Goal: Task Accomplishment & Management: Manage account settings

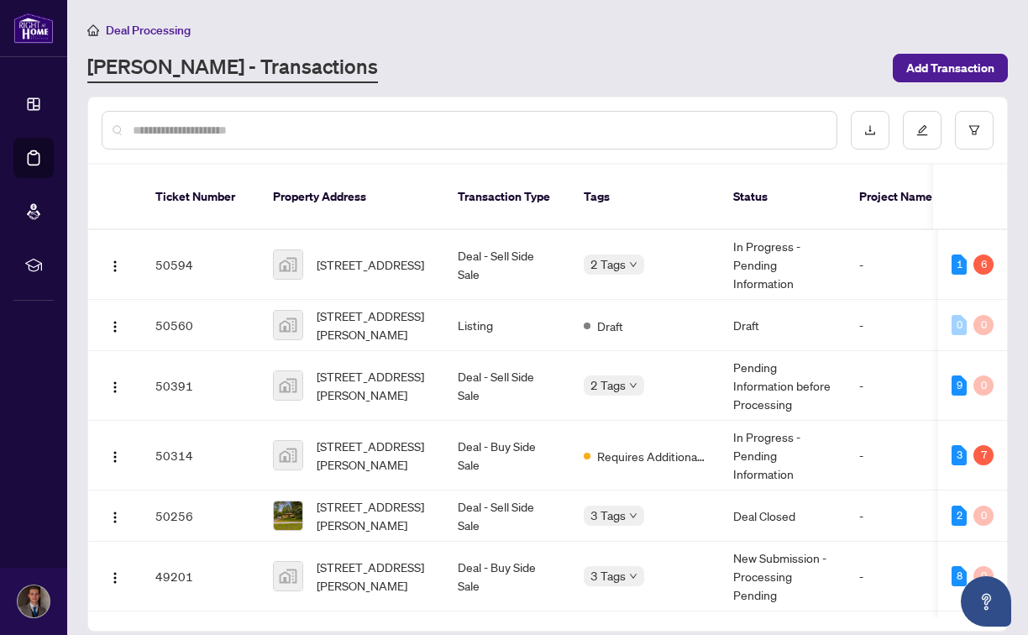
click at [444, 29] on div "Deal Processing" at bounding box center [547, 29] width 921 height 19
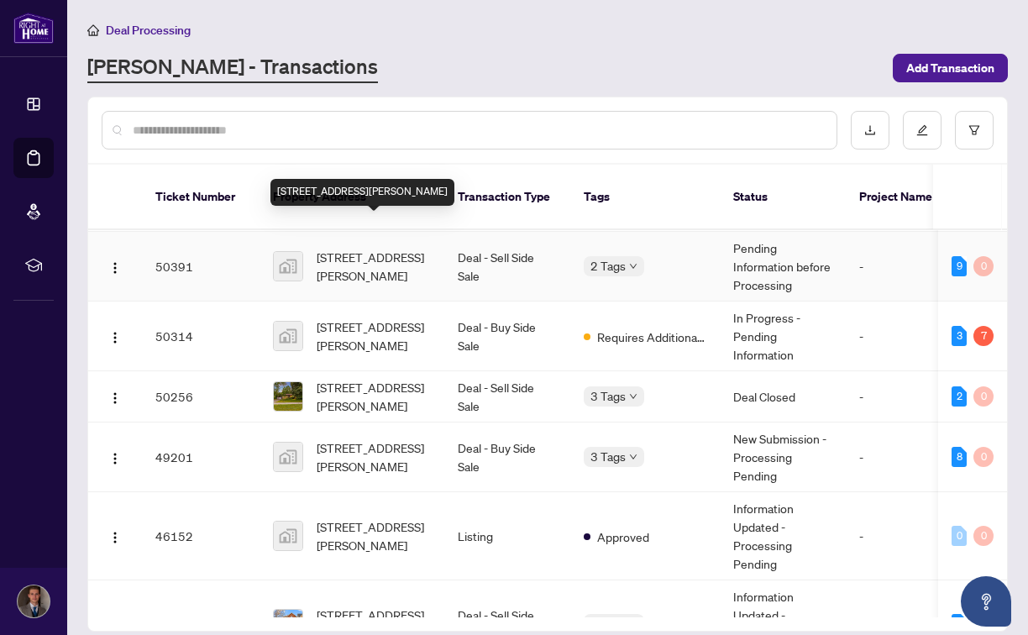
scroll to position [144, 0]
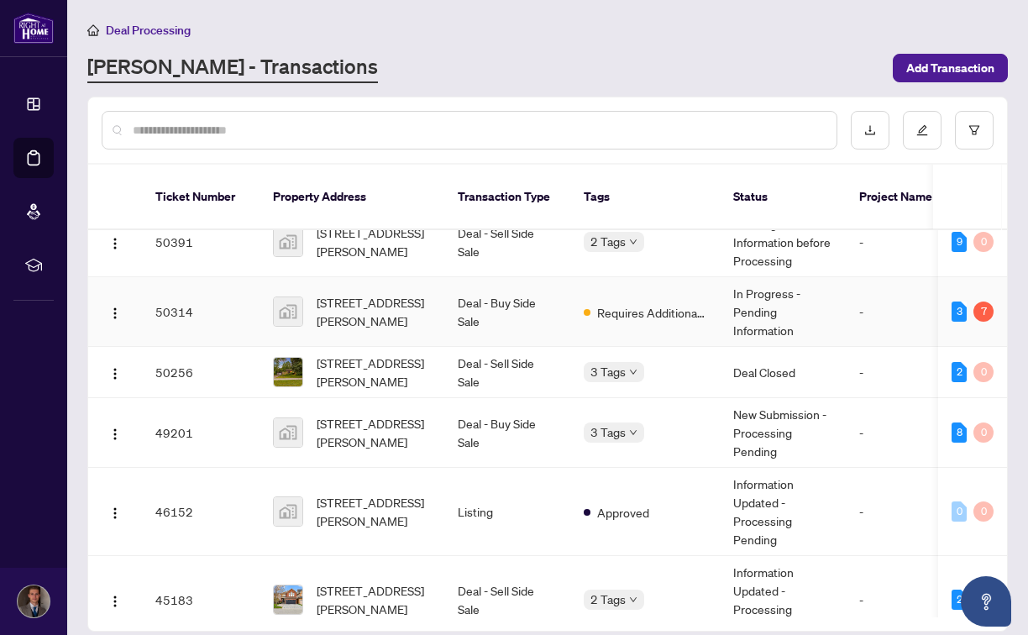
click at [448, 293] on td "Deal - Buy Side Sale" at bounding box center [507, 312] width 126 height 70
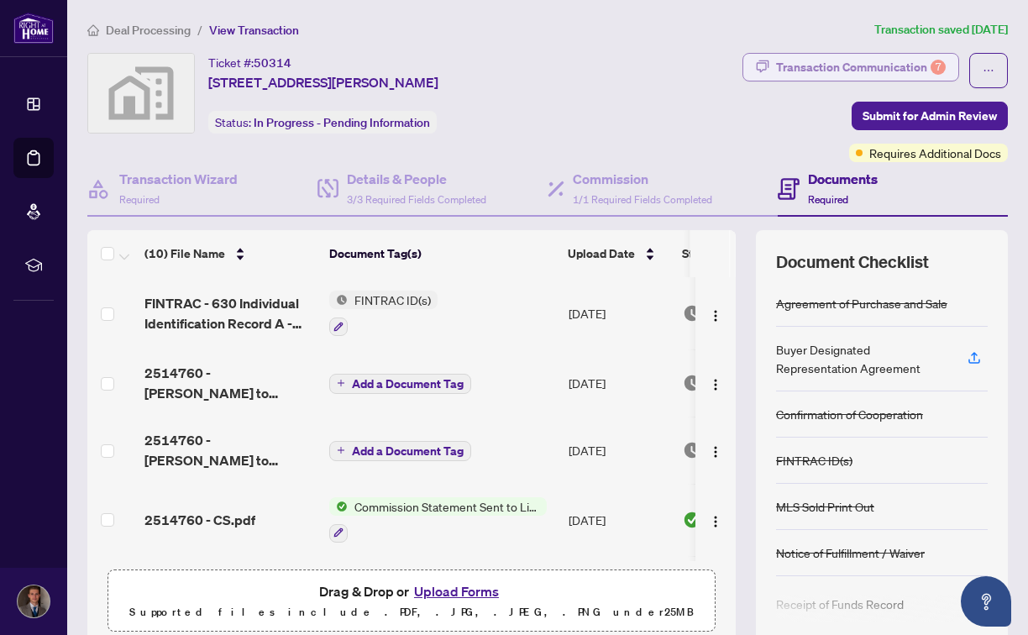
click at [931, 72] on div "7" at bounding box center [938, 67] width 15 height 15
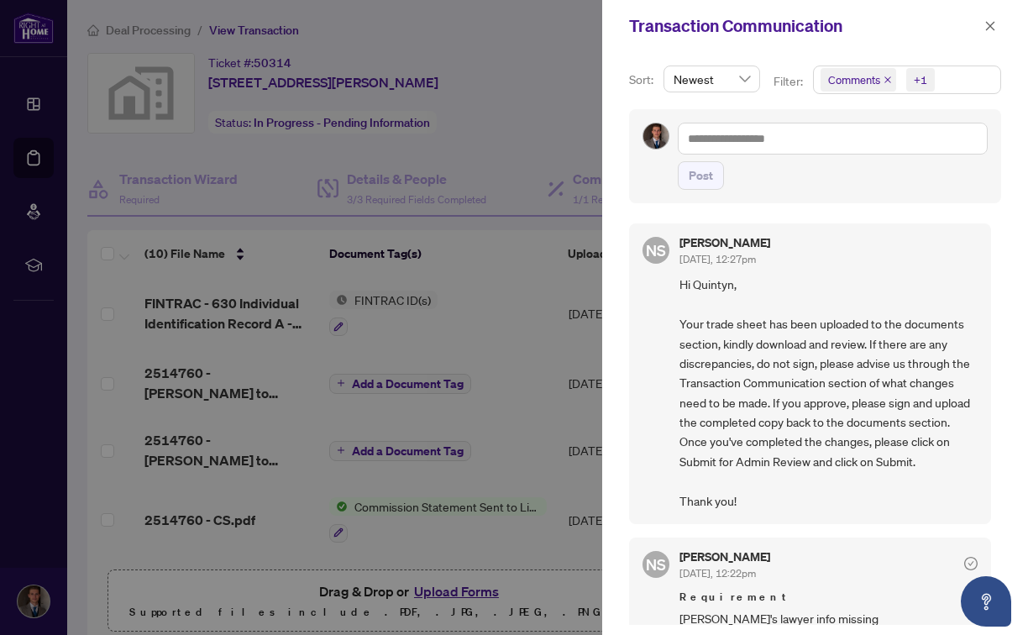
click at [534, 144] on div at bounding box center [514, 317] width 1028 height 635
click at [562, 144] on div at bounding box center [514, 317] width 1028 height 635
click at [992, 26] on icon "close" at bounding box center [991, 26] width 12 height 12
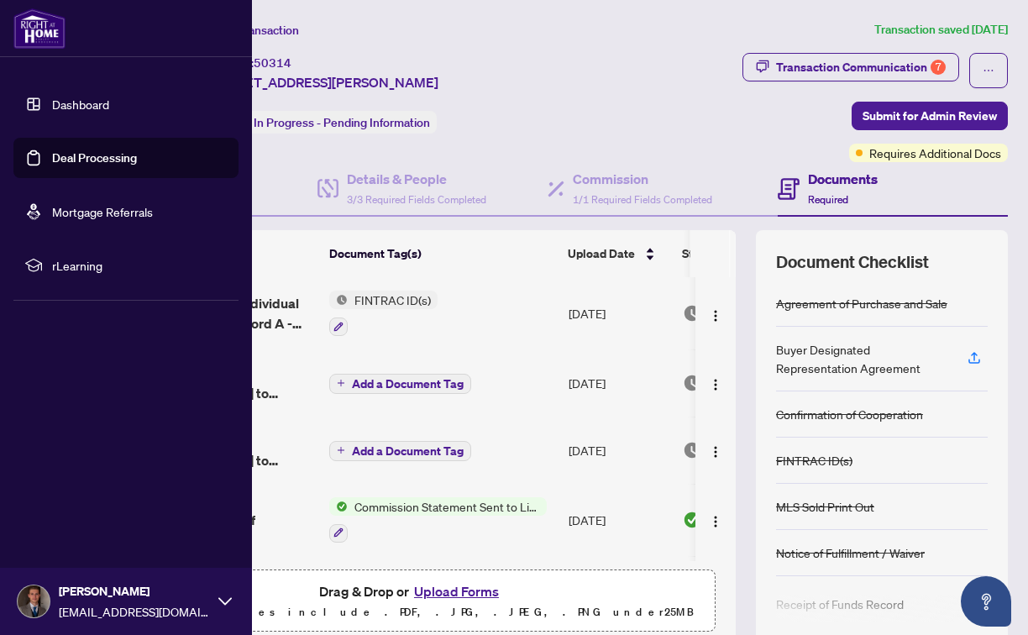
click at [52, 166] on link "Deal Processing" at bounding box center [94, 157] width 85 height 15
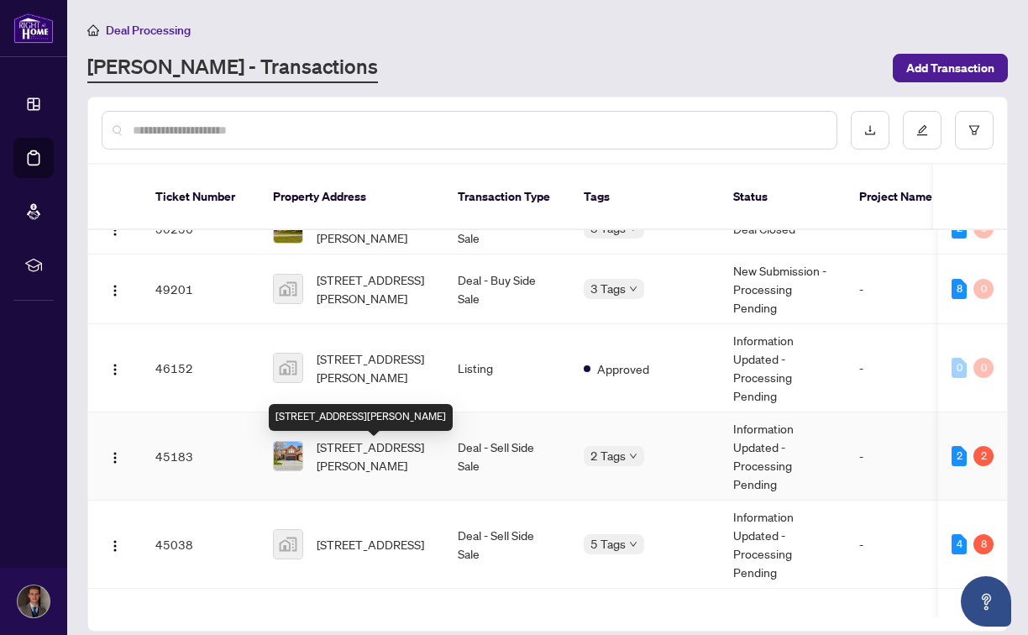
scroll to position [292, 0]
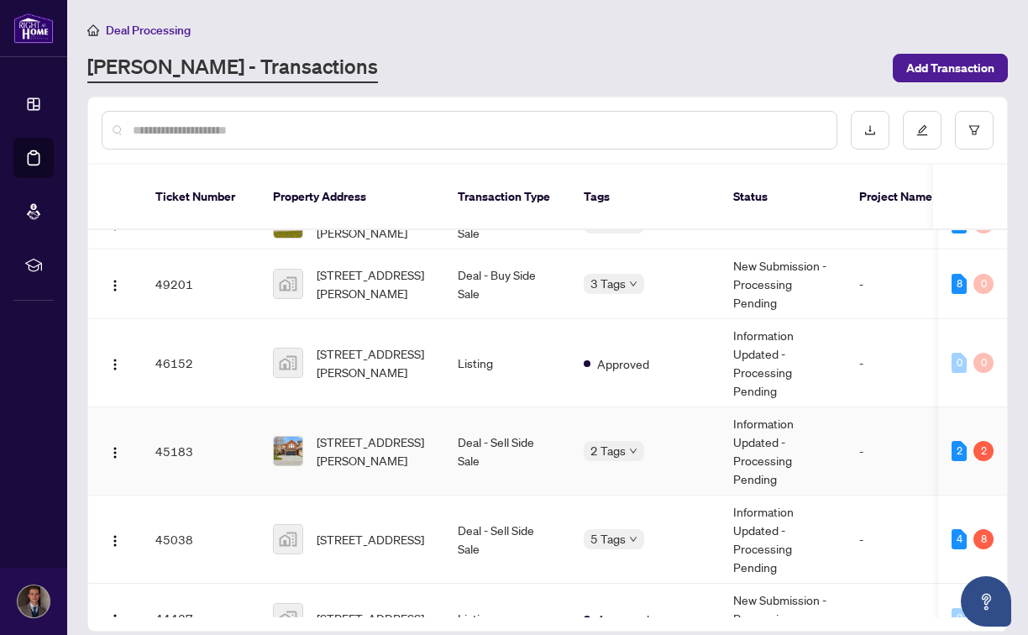
click at [437, 458] on td "[STREET_ADDRESS][PERSON_NAME]" at bounding box center [352, 452] width 185 height 88
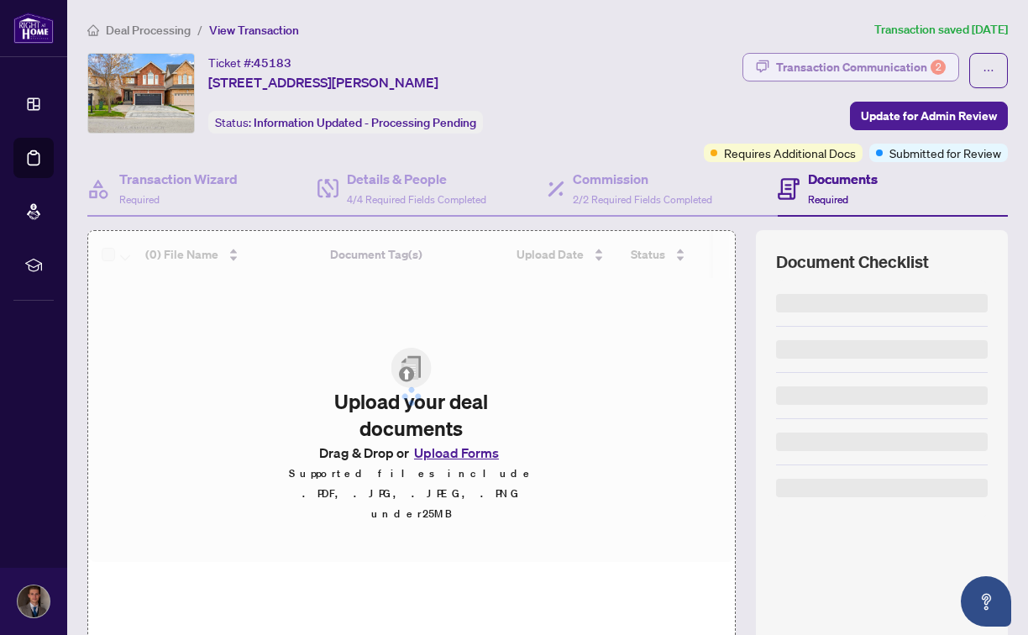
click at [870, 68] on div "Transaction Communication 2" at bounding box center [861, 67] width 170 height 27
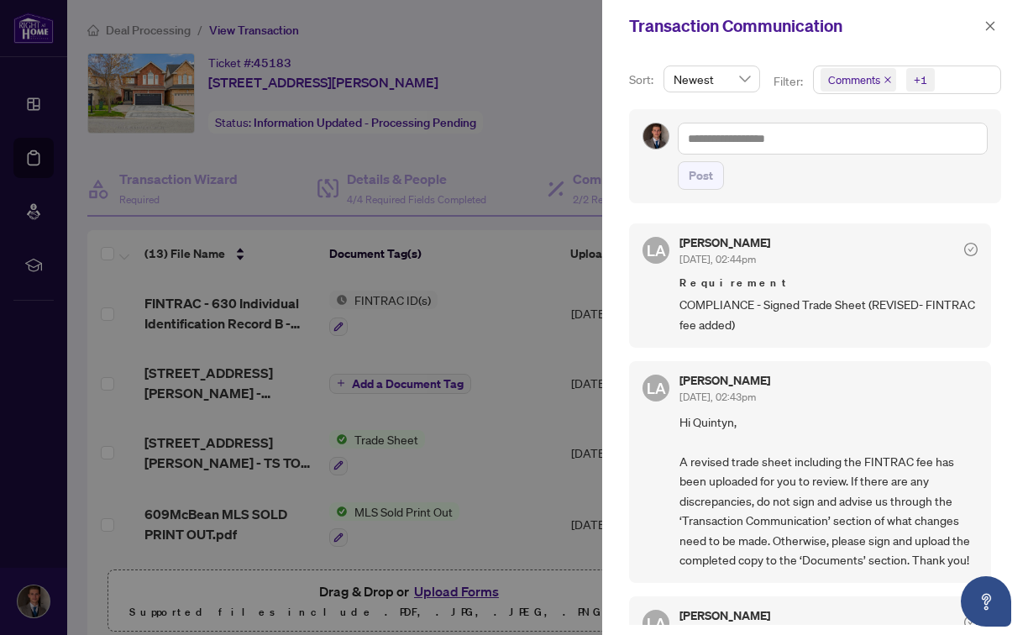
click at [828, 275] on span "Requirement" at bounding box center [829, 283] width 298 height 17
click at [551, 304] on div at bounding box center [514, 317] width 1028 height 635
click at [533, 309] on div at bounding box center [514, 317] width 1028 height 635
click at [556, 191] on div at bounding box center [514, 317] width 1028 height 635
click at [45, 119] on div at bounding box center [514, 317] width 1028 height 635
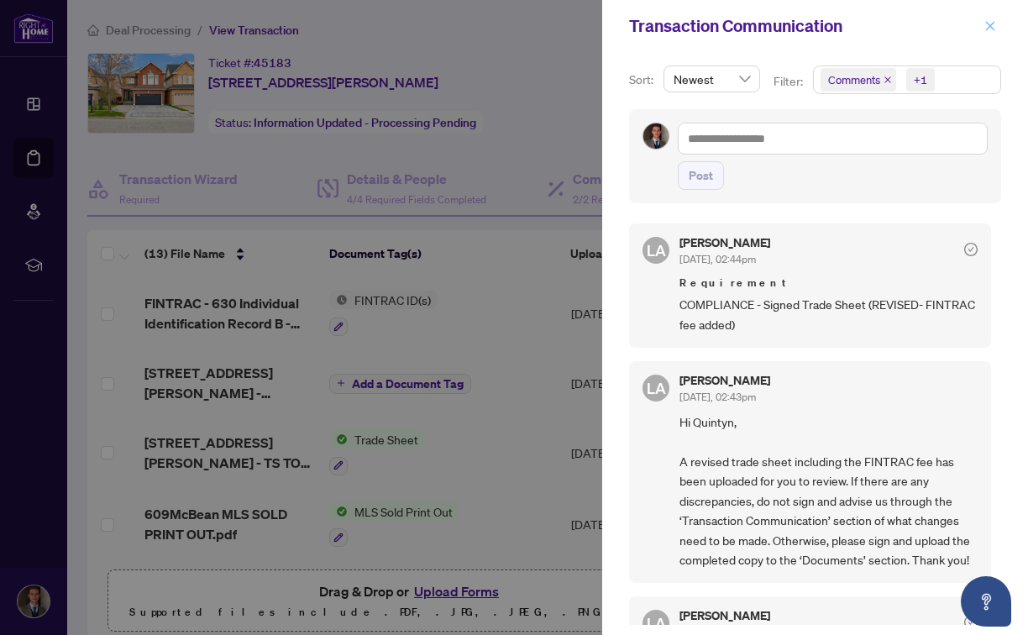
click at [988, 22] on icon "close" at bounding box center [991, 26] width 12 height 12
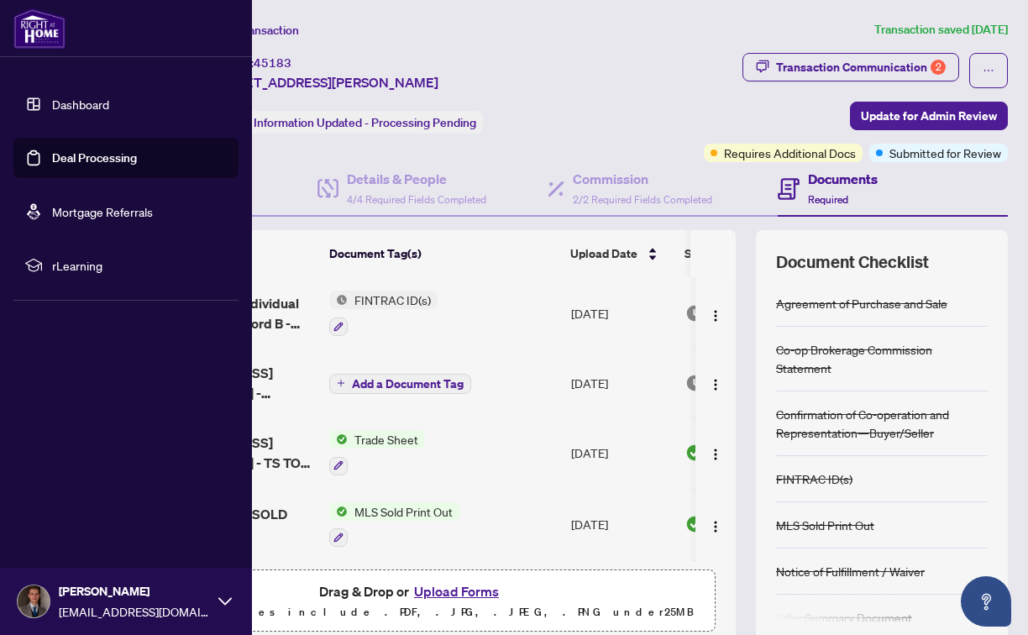
click at [52, 162] on link "Deal Processing" at bounding box center [94, 157] width 85 height 15
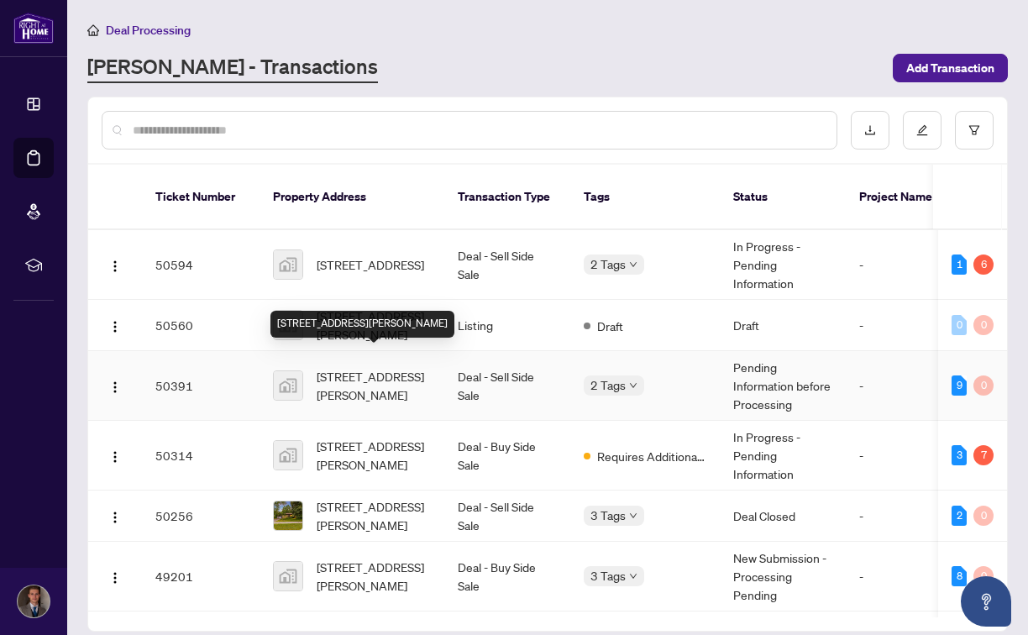
click at [406, 367] on span "[STREET_ADDRESS][PERSON_NAME]" at bounding box center [374, 385] width 114 height 37
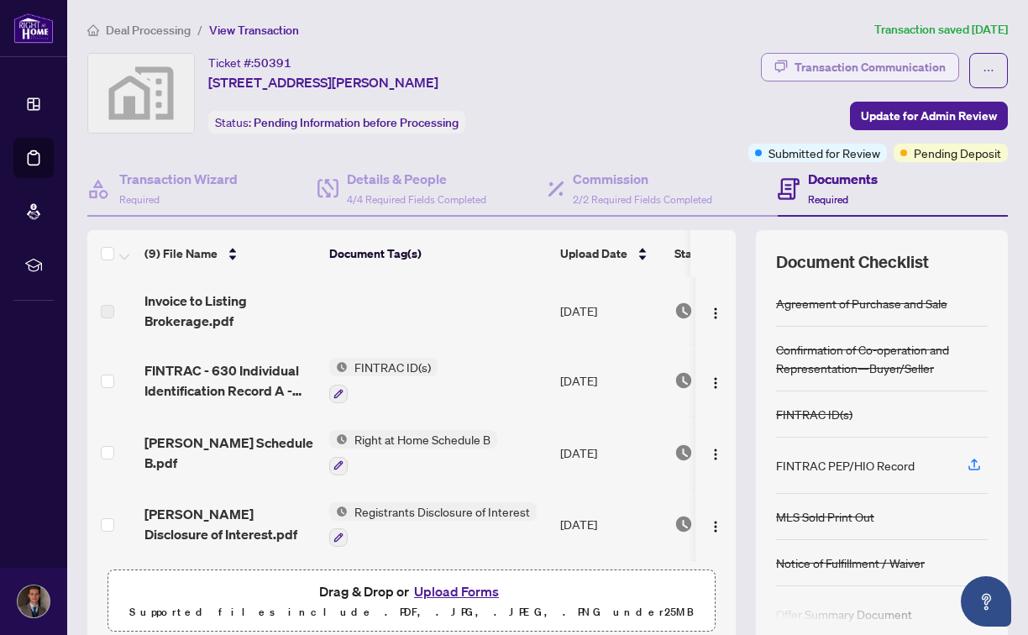
click at [865, 61] on div "Transaction Communication" at bounding box center [870, 67] width 151 height 27
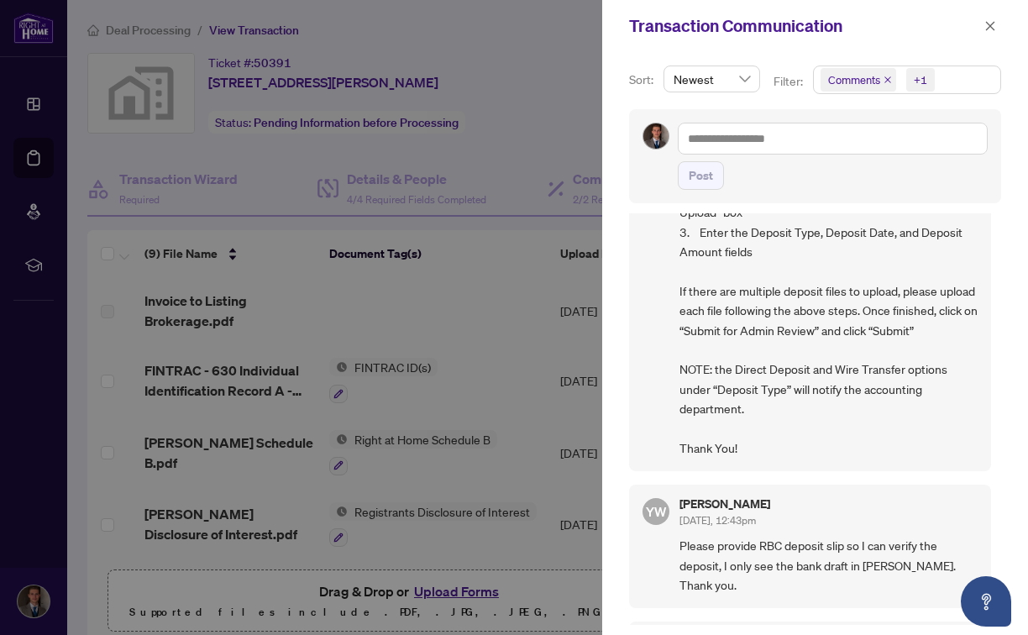
scroll to position [465, 0]
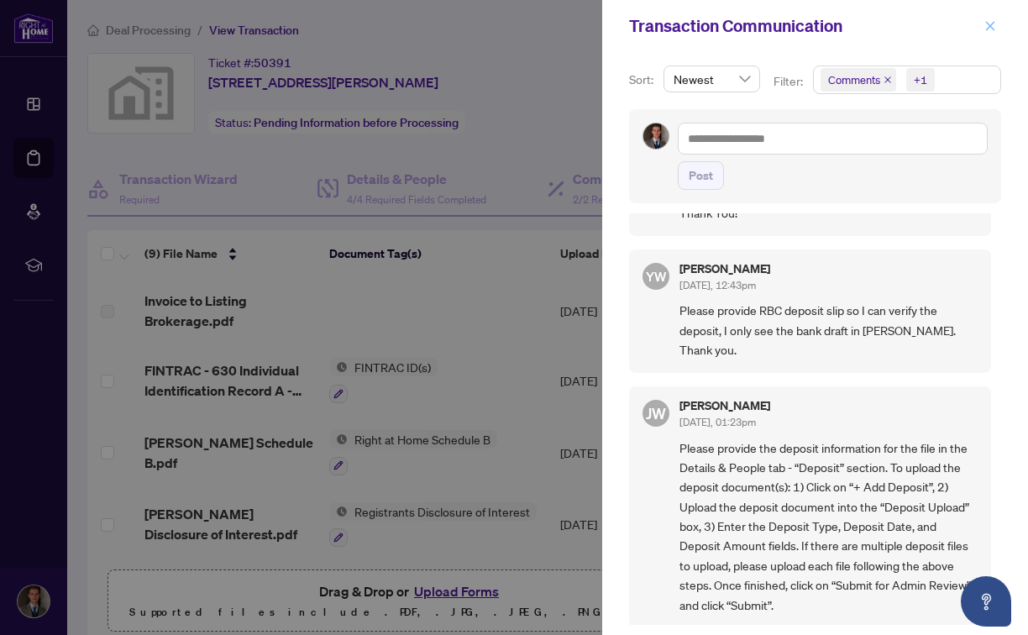
click at [984, 19] on button "button" at bounding box center [991, 26] width 22 height 20
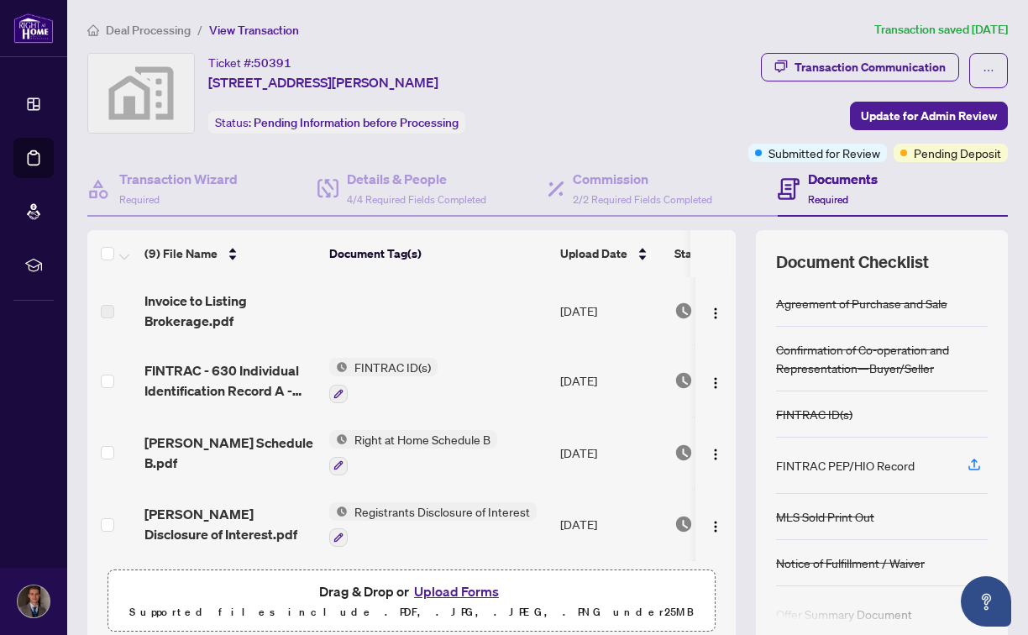
click at [565, 113] on div "Ticket #: 50391 [STREET_ADDRESS][PERSON_NAME] Status: Pending Information befor…" at bounding box center [345, 93] width 517 height 81
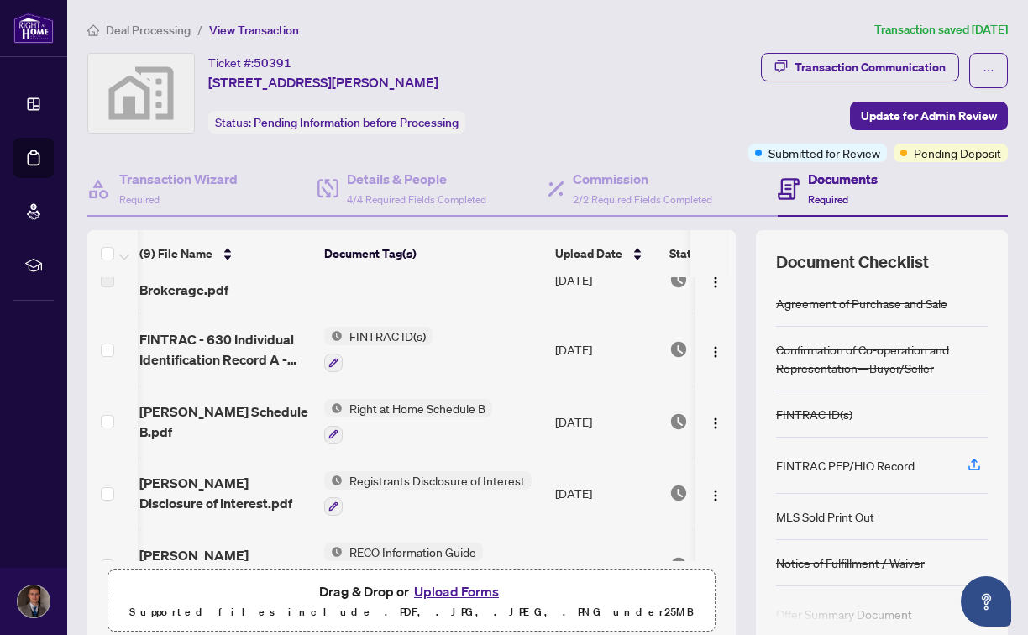
scroll to position [0, 5]
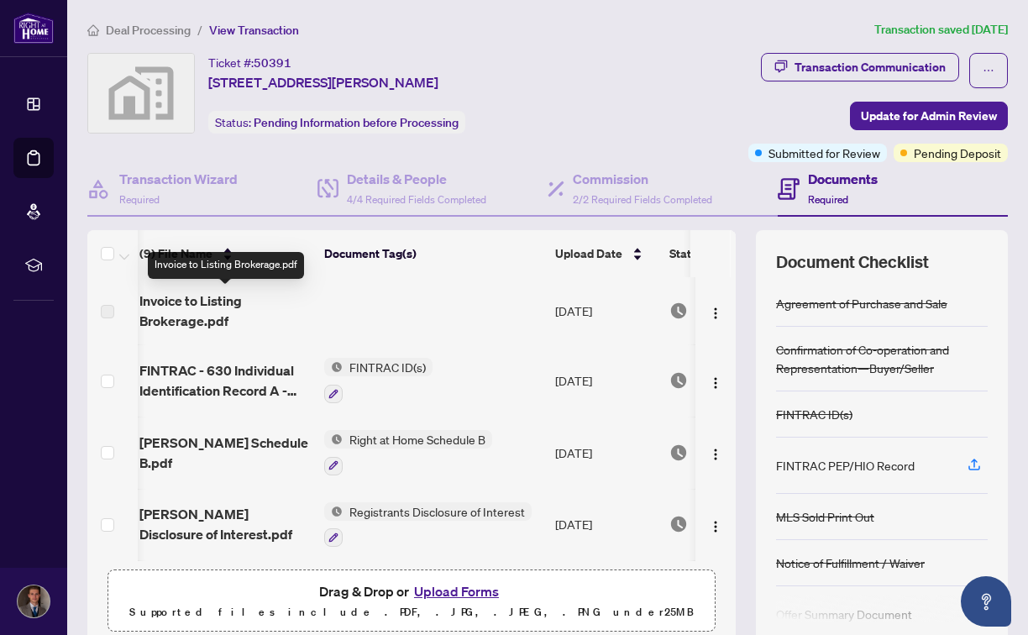
click at [203, 305] on span "Invoice to Listing Brokerage.pdf" at bounding box center [224, 311] width 171 height 40
click at [307, 306] on span "Invoice to Listing Brokerage.pdf" at bounding box center [224, 311] width 171 height 40
click at [571, 283] on td "[DATE]" at bounding box center [606, 310] width 114 height 67
click at [207, 302] on span "Invoice to Listing Brokerage.pdf" at bounding box center [224, 311] width 171 height 40
click at [187, 323] on span "Invoice to Listing Brokerage.pdf" at bounding box center [224, 311] width 171 height 40
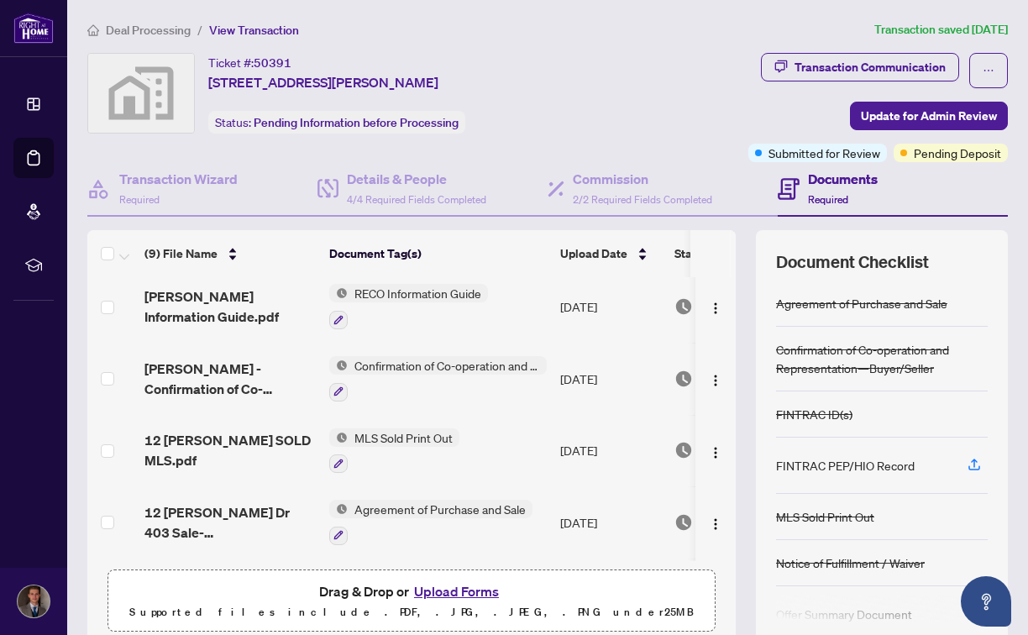
scroll to position [359, 0]
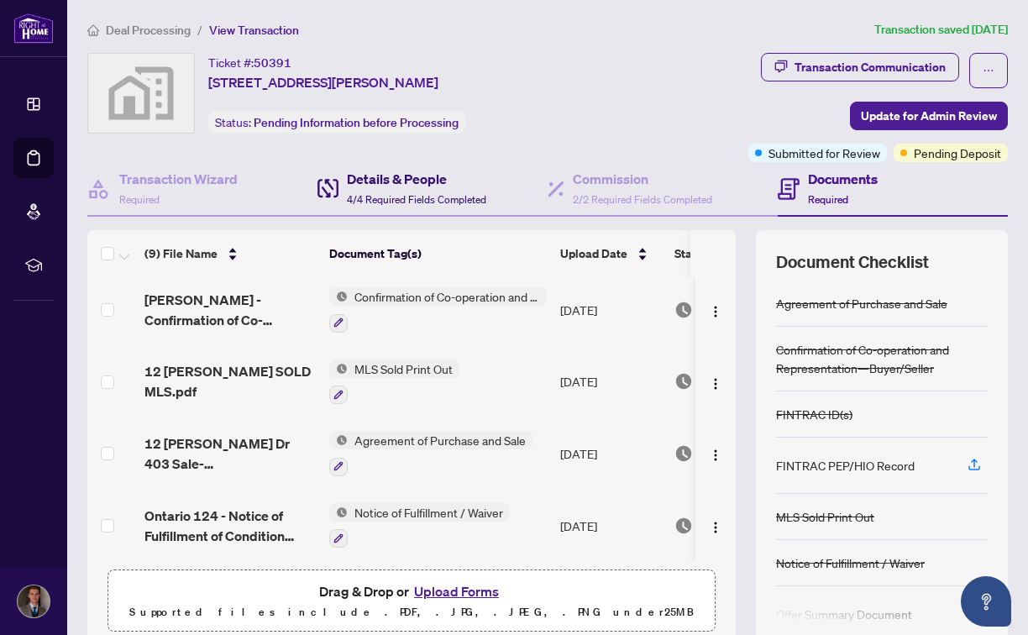
click at [475, 189] on div "Details & People 4/4 Required Fields Completed" at bounding box center [416, 188] width 139 height 39
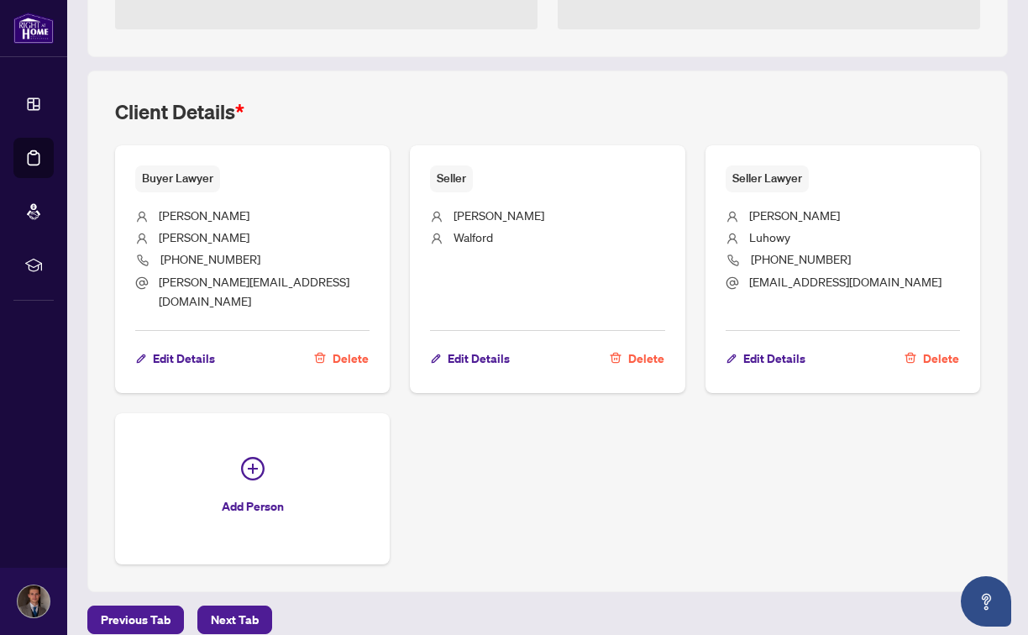
scroll to position [471, 0]
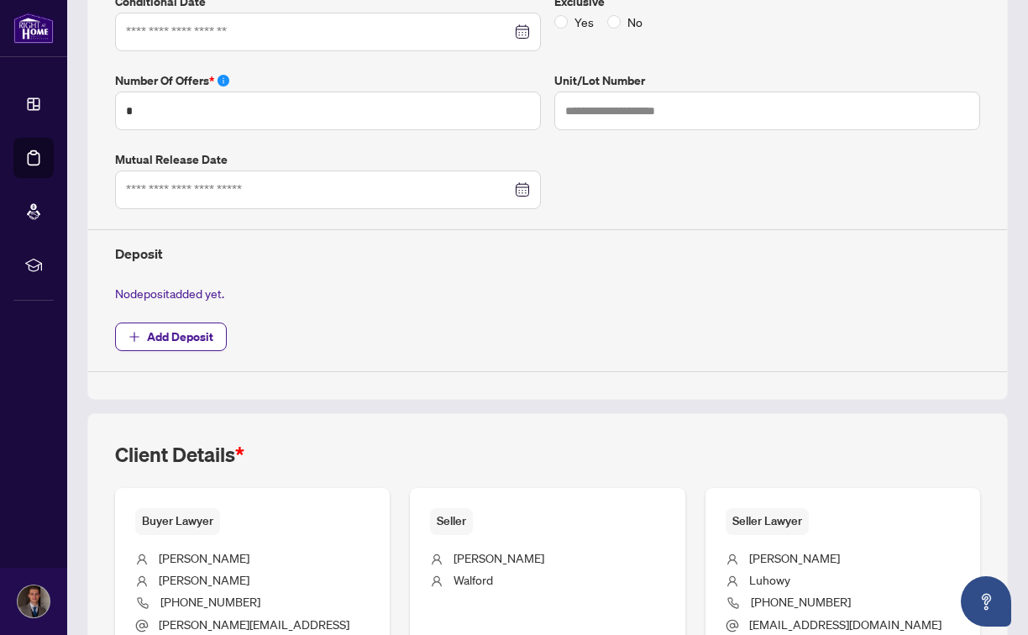
type input "**********"
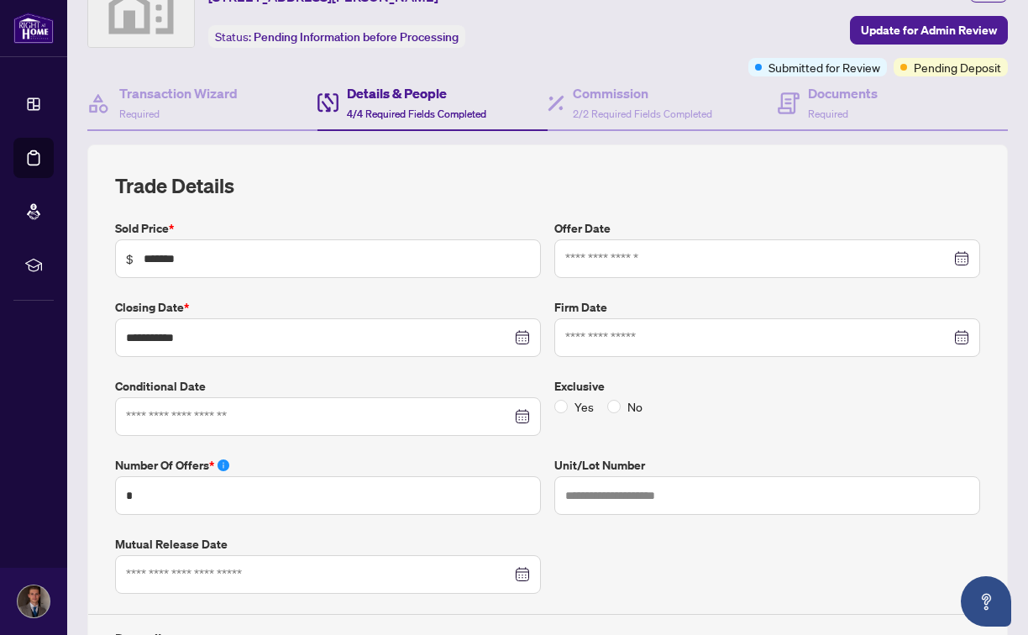
scroll to position [0, 0]
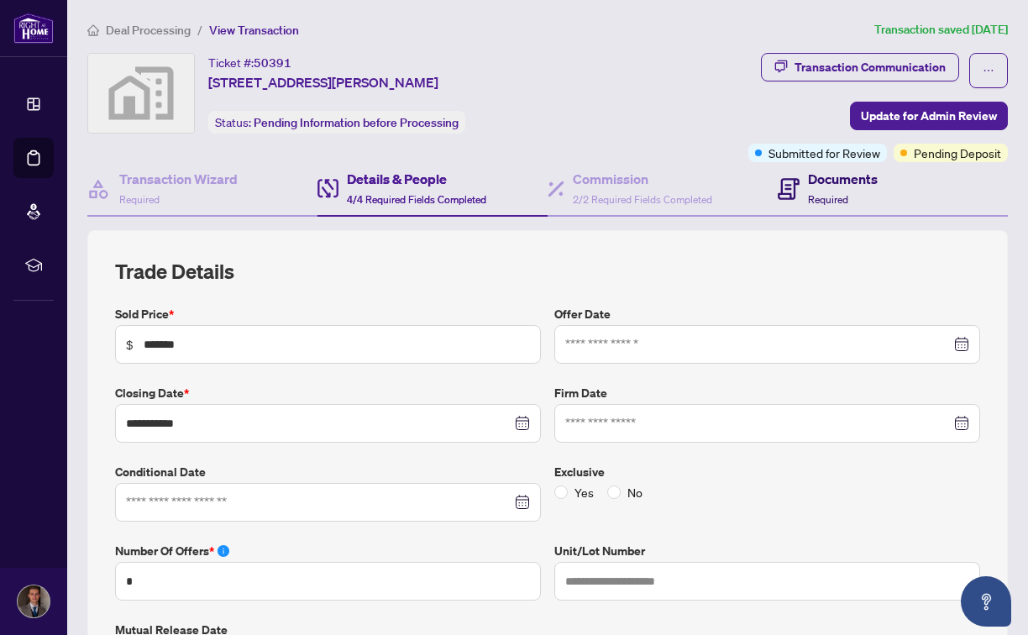
click at [838, 187] on div "Documents Required" at bounding box center [843, 188] width 70 height 39
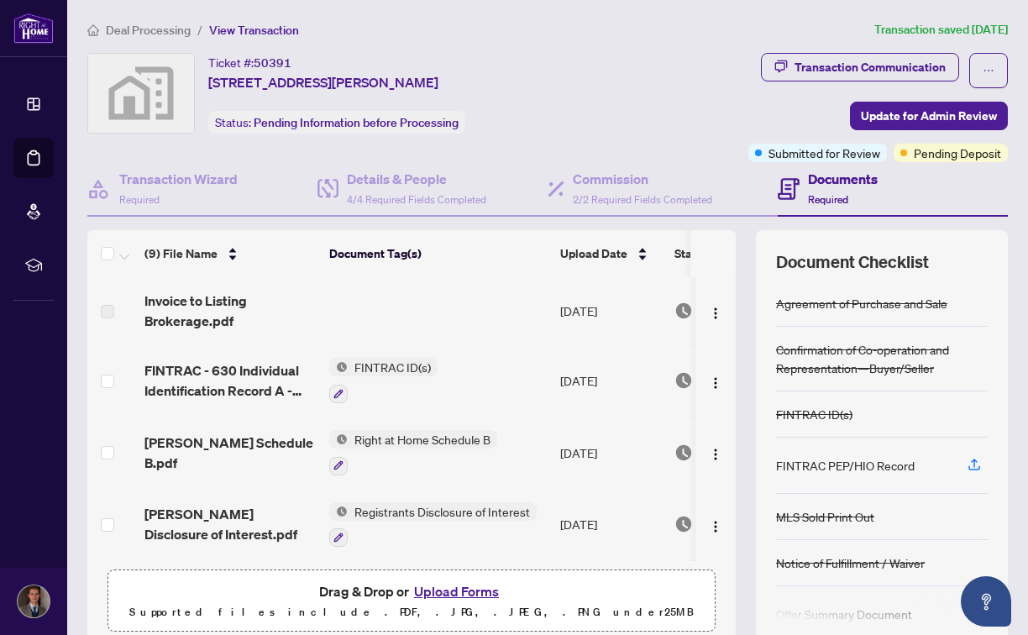
click at [697, 123] on div "Transaction Communication Update for Admin Review Submitted for Review Pending …" at bounding box center [810, 107] width 398 height 109
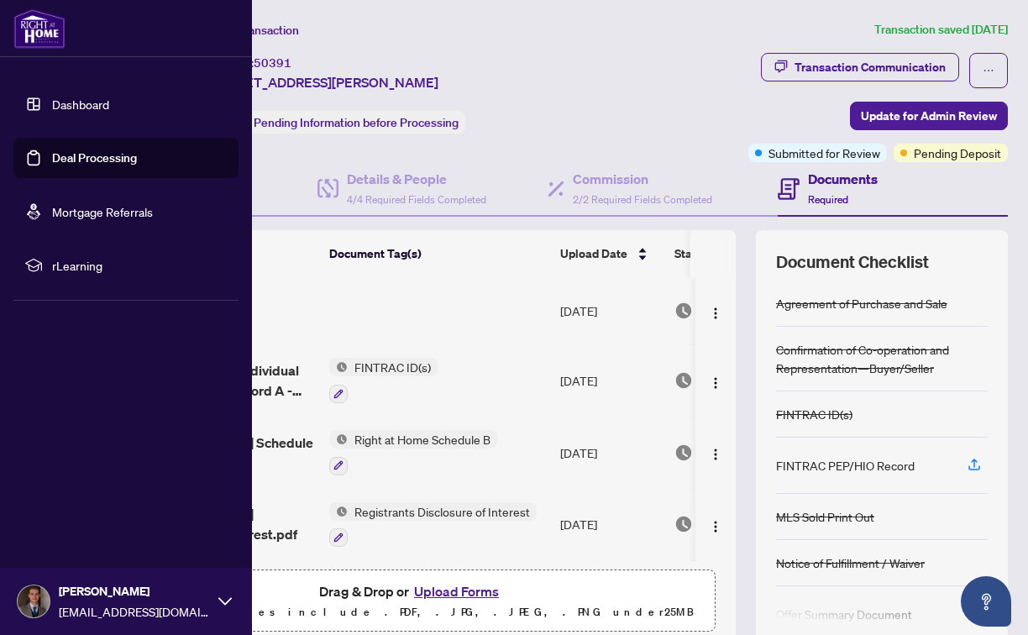
click at [73, 156] on link "Deal Processing" at bounding box center [94, 157] width 85 height 15
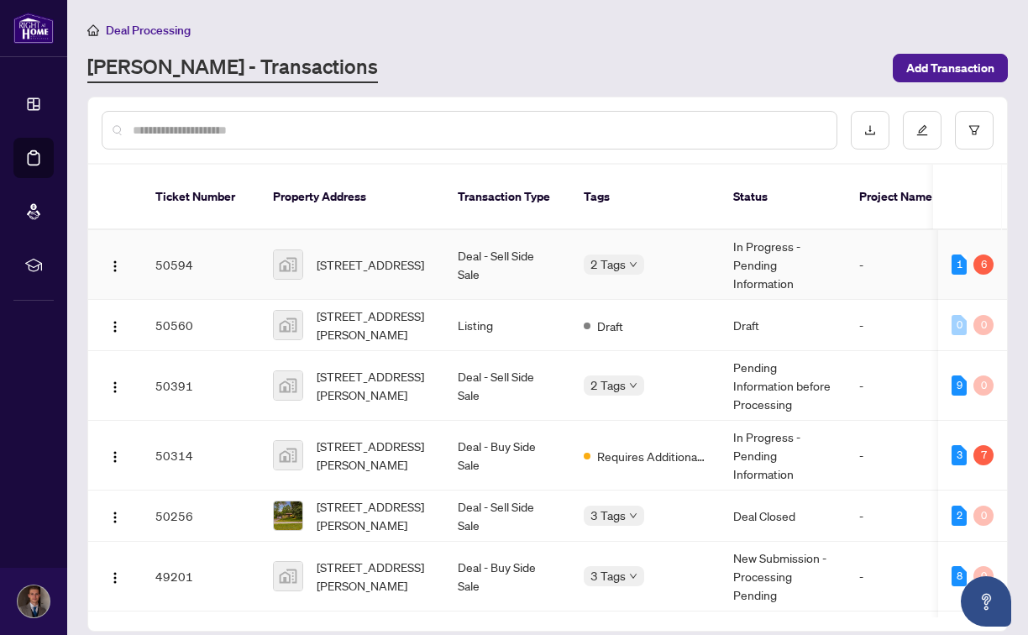
click at [450, 268] on td "Deal - Sell Side Sale" at bounding box center [507, 265] width 126 height 70
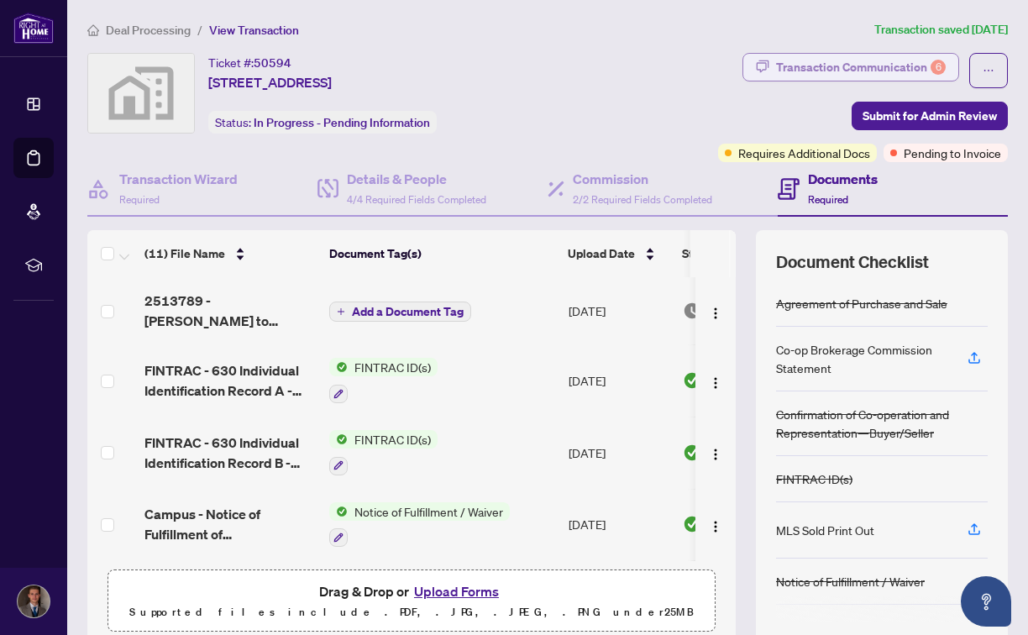
click at [813, 69] on div "Transaction Communication 6" at bounding box center [861, 67] width 170 height 27
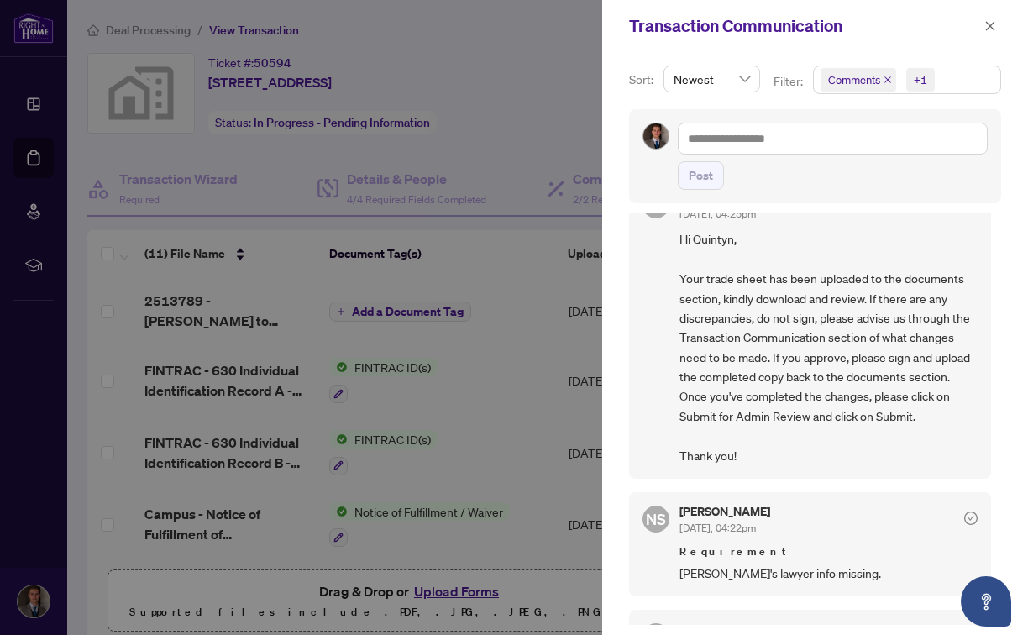
scroll to position [52, 0]
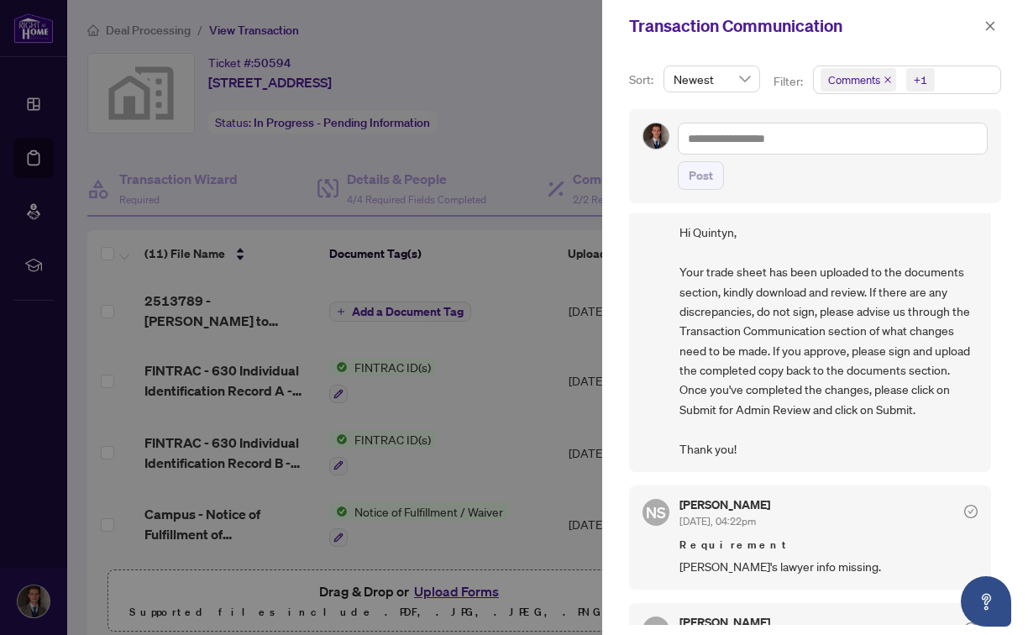
click at [446, 60] on div at bounding box center [514, 317] width 1028 height 635
click at [442, 139] on div at bounding box center [514, 317] width 1028 height 635
click at [983, 26] on button "button" at bounding box center [991, 26] width 22 height 20
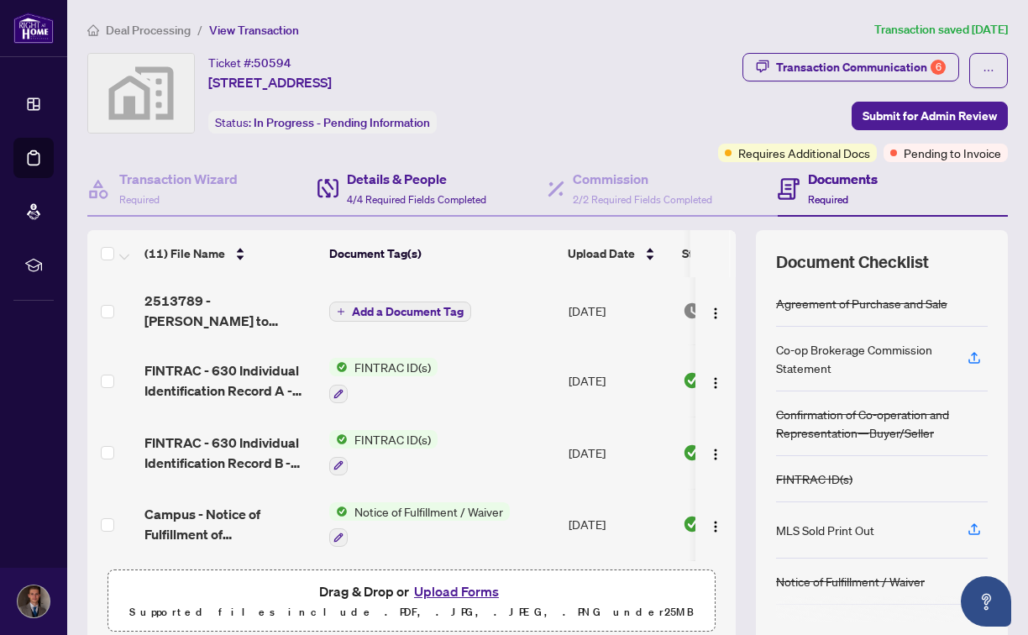
click at [490, 181] on div "Details & People 4/4 Required Fields Completed" at bounding box center [433, 189] width 230 height 55
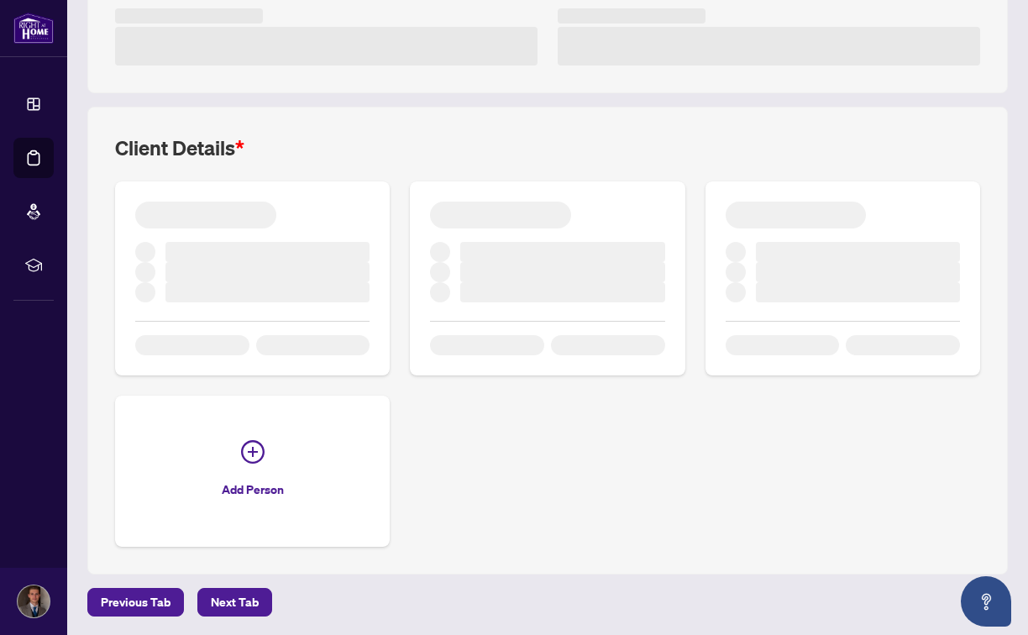
scroll to position [370, 0]
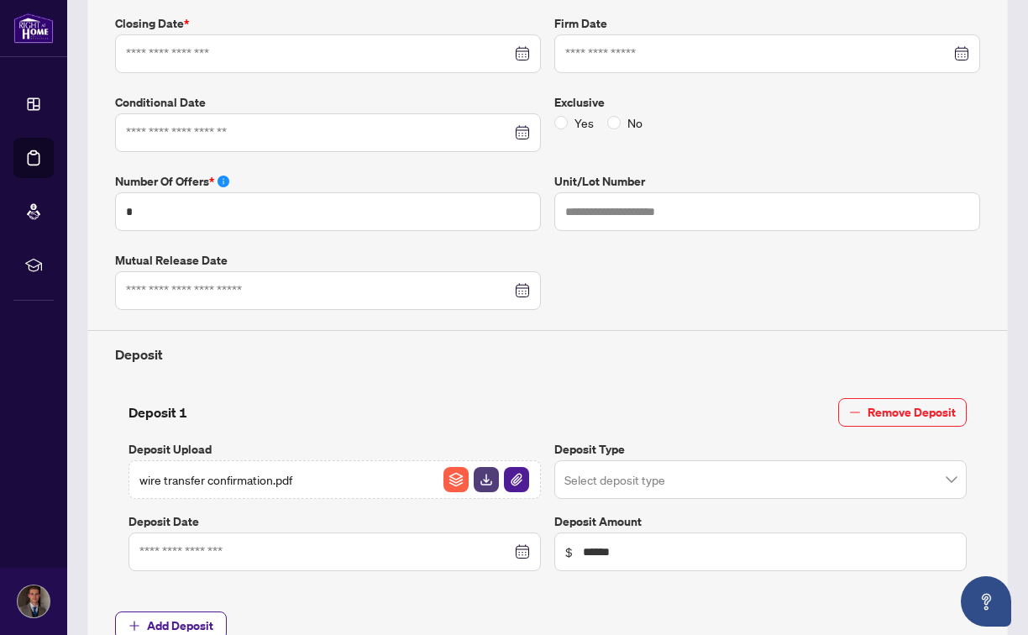
type input "**********"
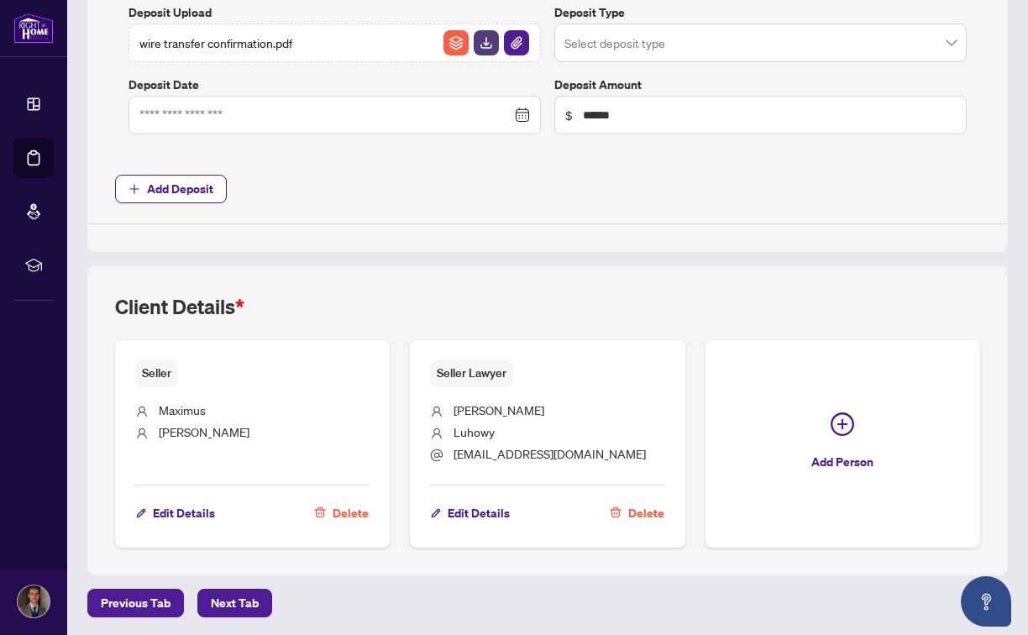
click at [442, 276] on div "Client Details * Seller [PERSON_NAME] Edit Details Delete Seller Lawyer [PERSON…" at bounding box center [547, 420] width 921 height 309
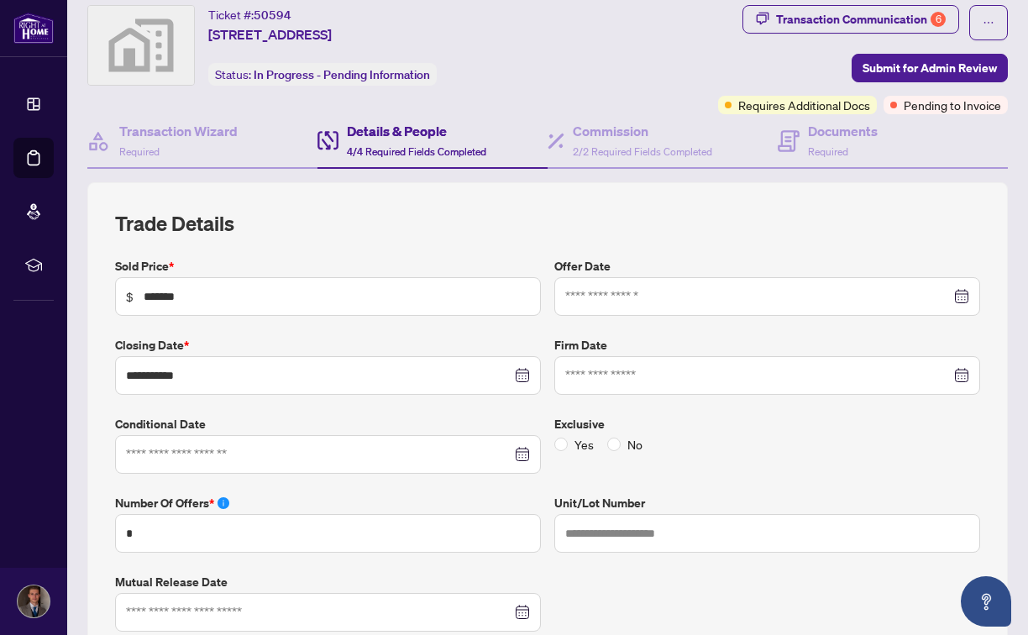
scroll to position [0, 0]
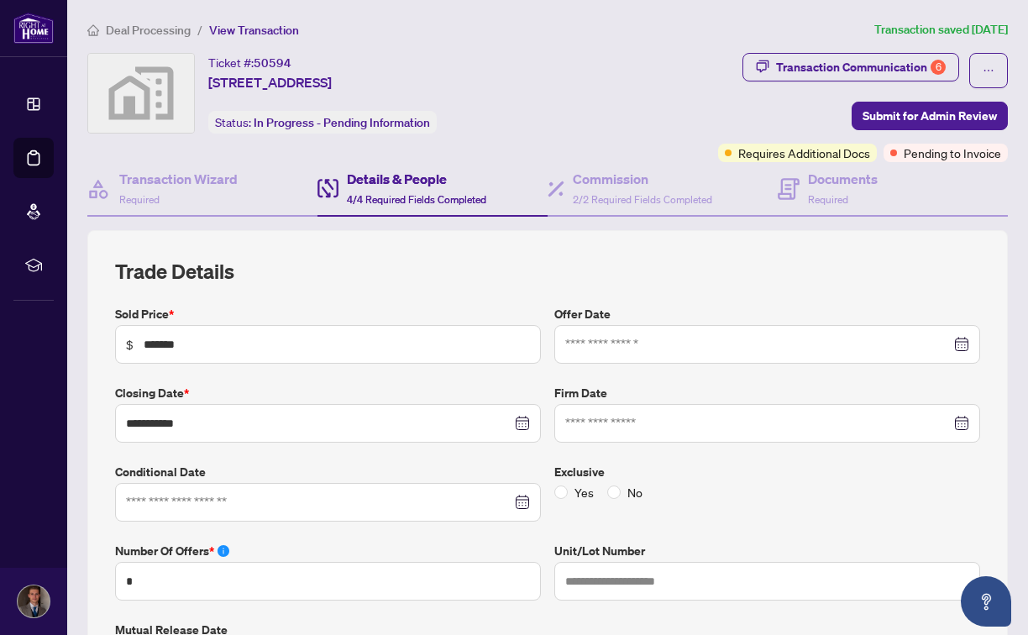
click at [679, 91] on div "Transaction Communication 6 Submit for Admin Review Requires Additional Docs Pe…" at bounding box center [795, 107] width 428 height 109
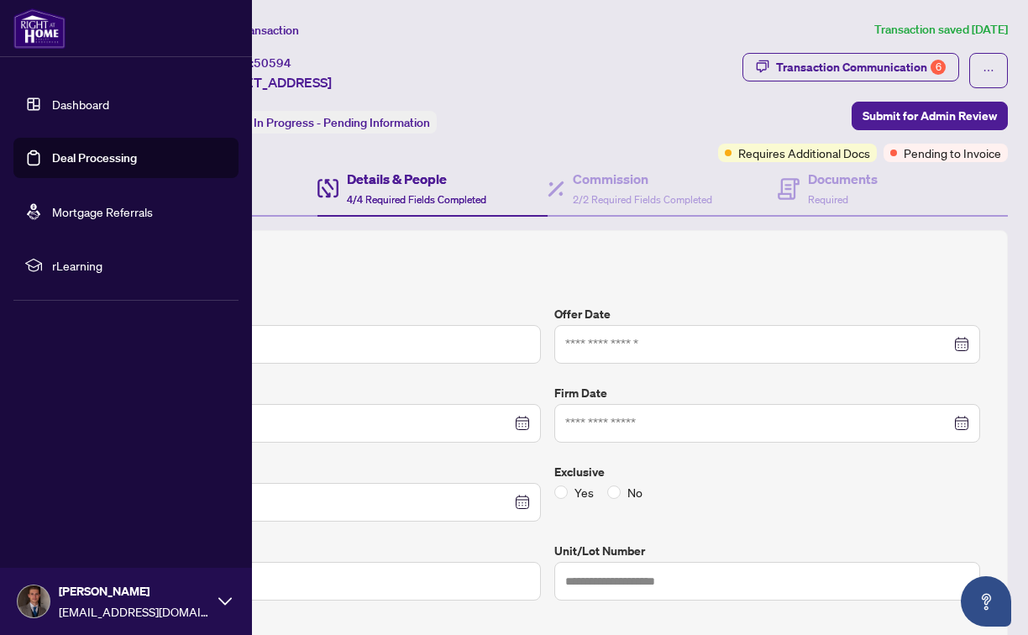
click at [52, 150] on link "Deal Processing" at bounding box center [94, 157] width 85 height 15
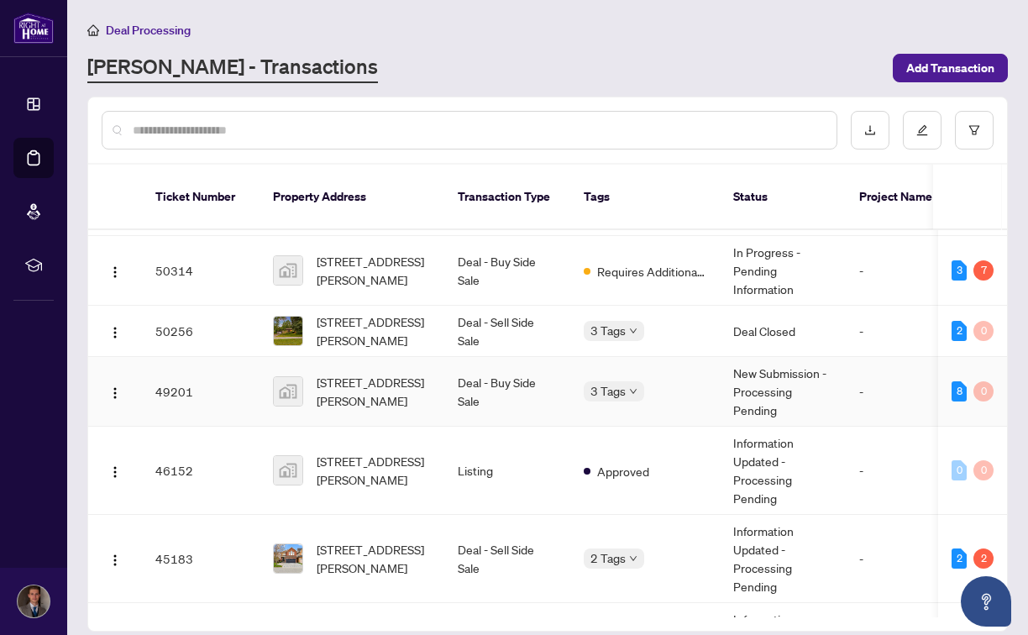
scroll to position [187, 0]
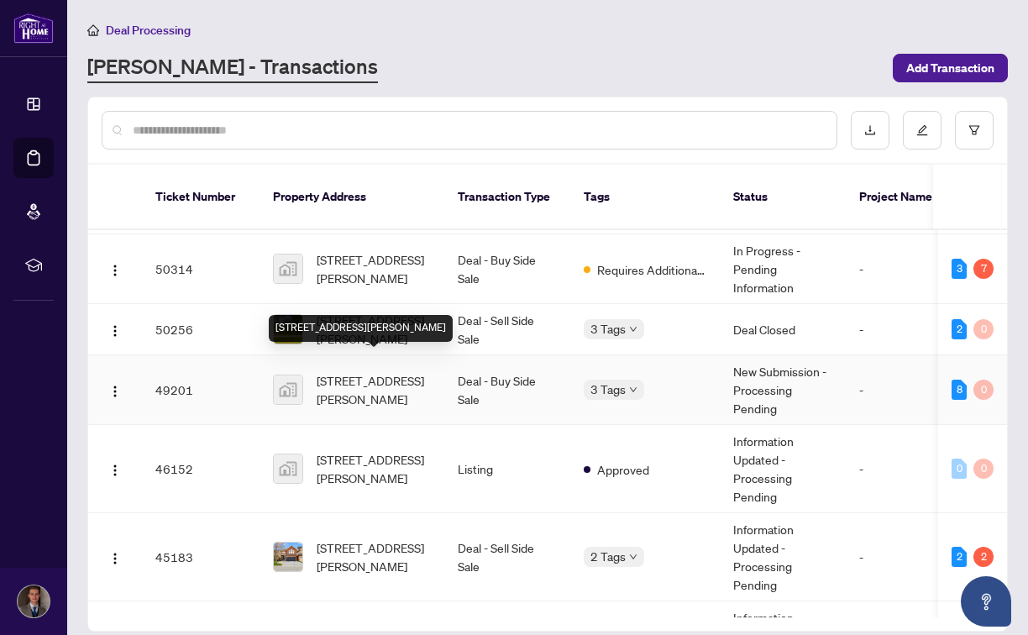
click at [424, 374] on span "[STREET_ADDRESS][PERSON_NAME]" at bounding box center [374, 389] width 114 height 37
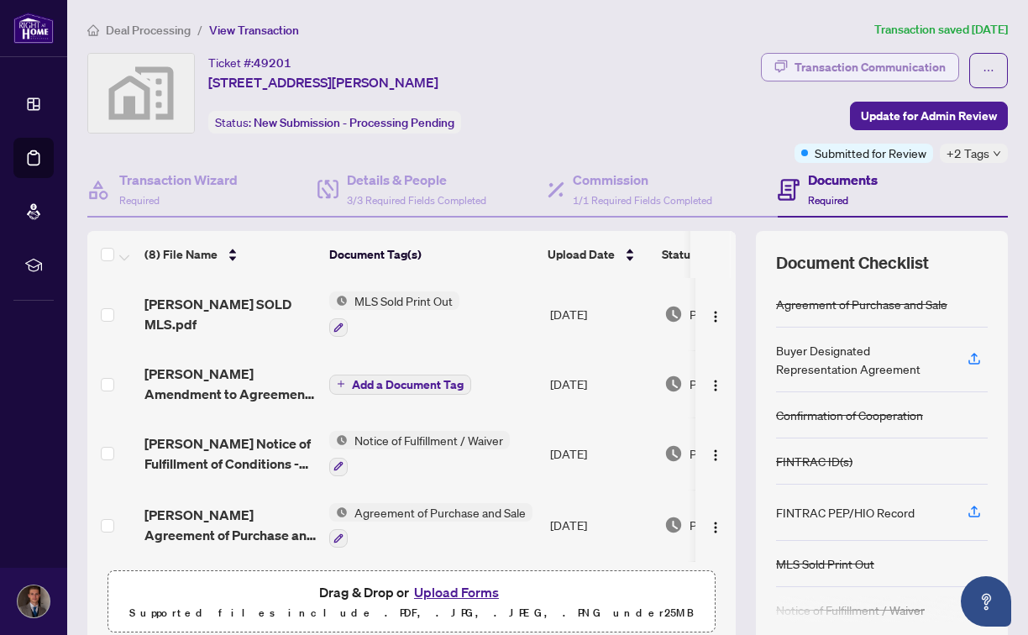
click at [881, 74] on div "Transaction Communication" at bounding box center [870, 67] width 151 height 27
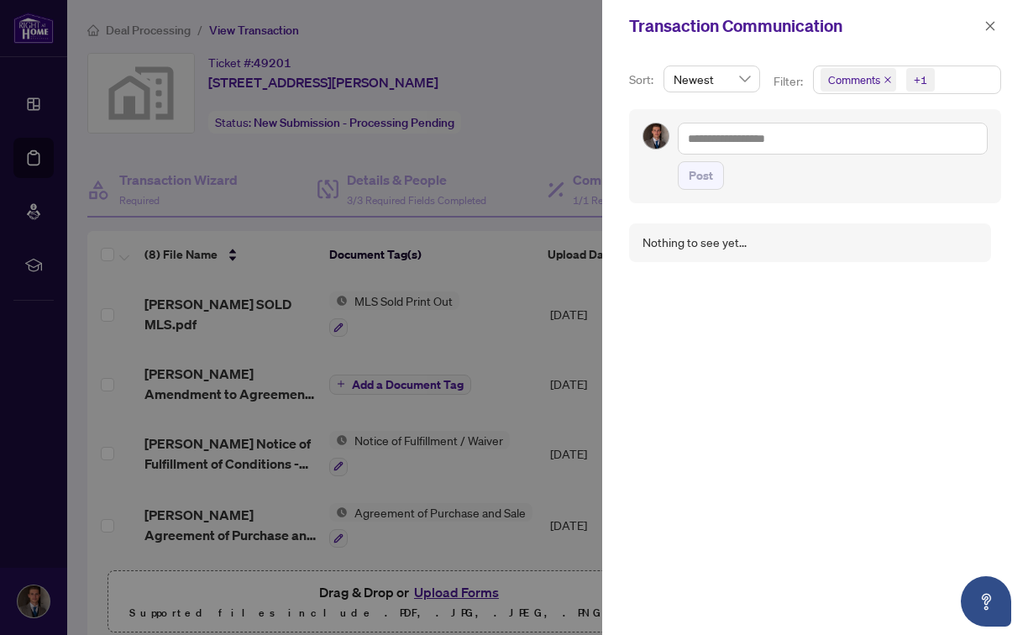
click at [513, 109] on div at bounding box center [514, 317] width 1028 height 635
click at [997, 16] on span at bounding box center [991, 26] width 22 height 20
click at [997, 21] on button "button" at bounding box center [991, 26] width 22 height 20
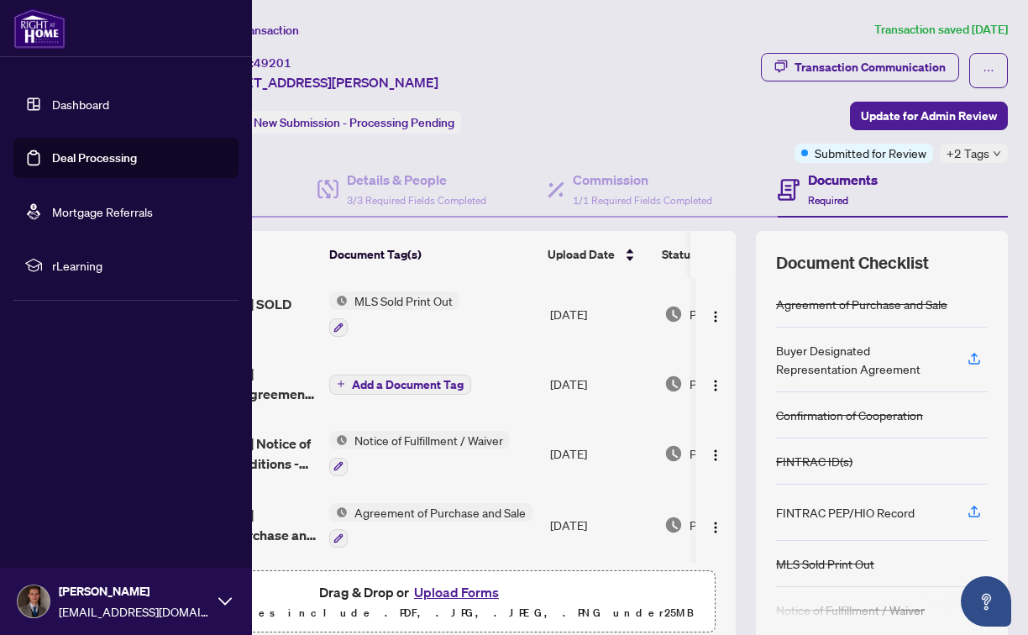
click at [52, 160] on link "Deal Processing" at bounding box center [94, 157] width 85 height 15
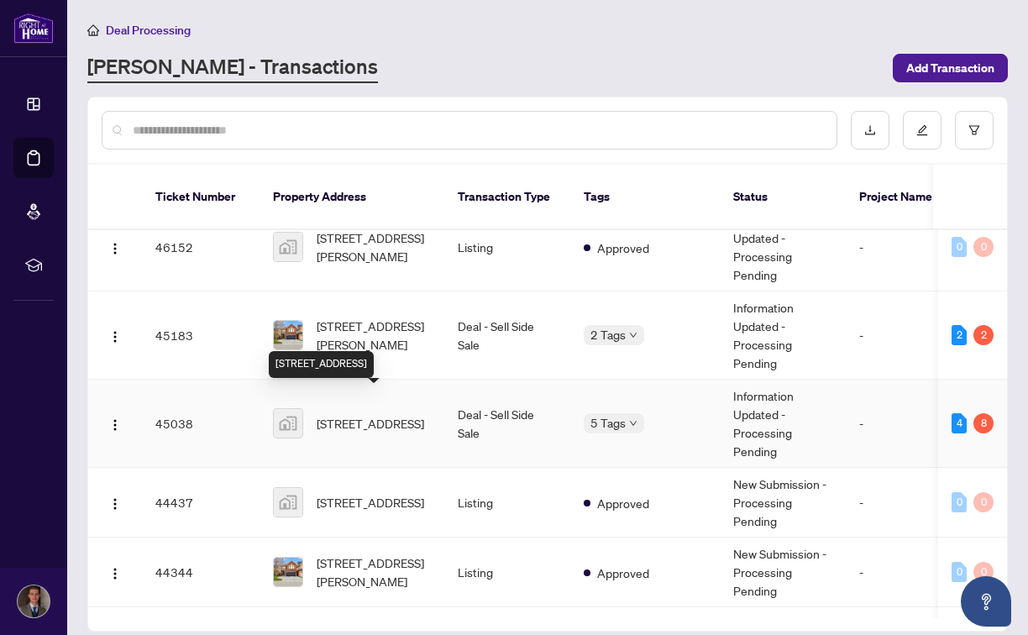
scroll to position [411, 0]
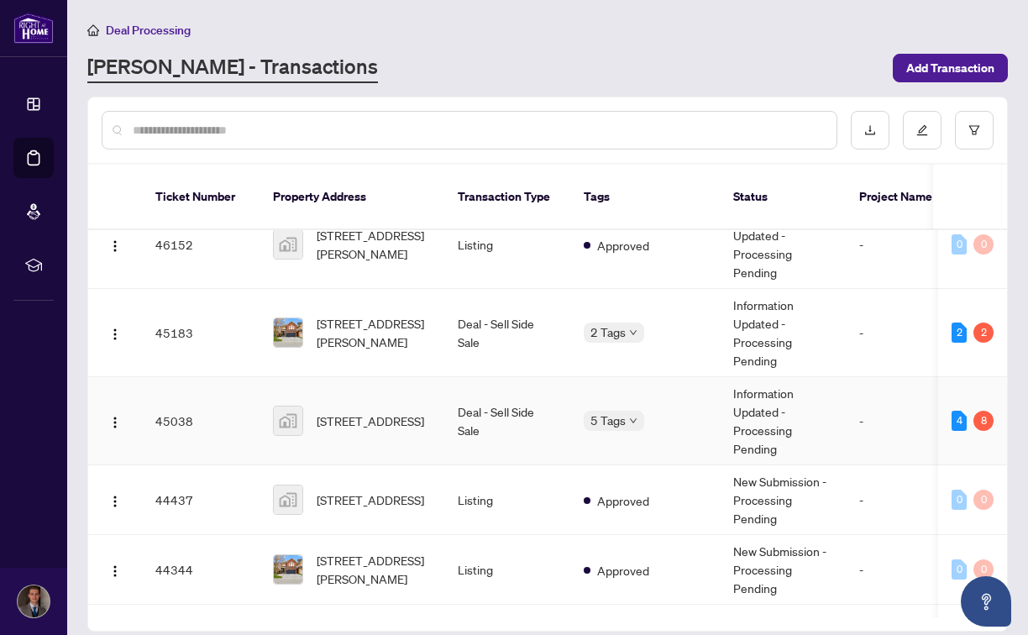
click at [418, 422] on td "[STREET_ADDRESS]" at bounding box center [352, 421] width 185 height 88
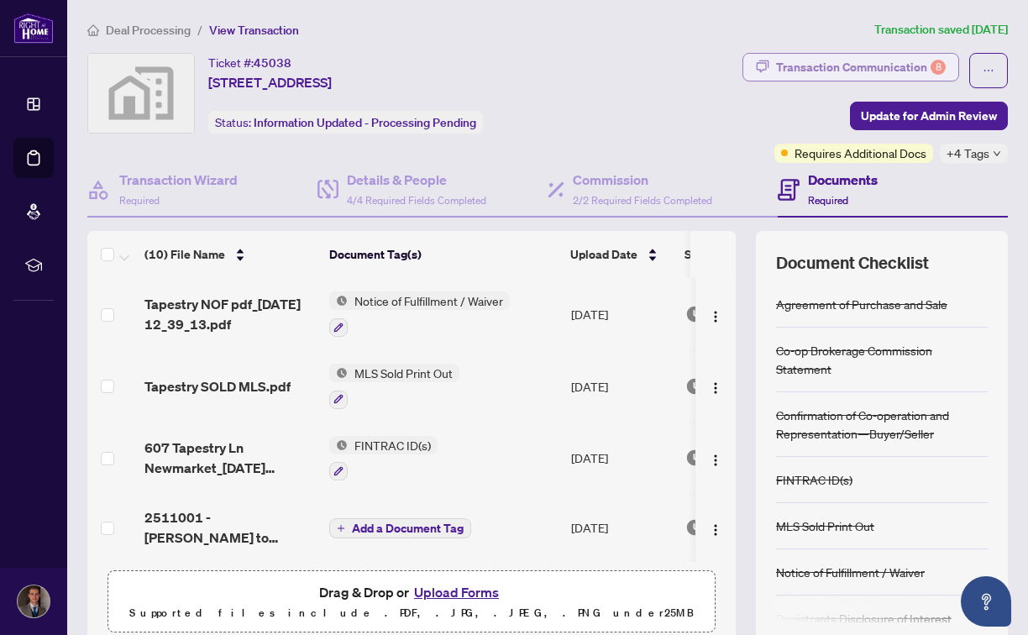
click at [907, 71] on div "Transaction Communication 8" at bounding box center [861, 67] width 170 height 27
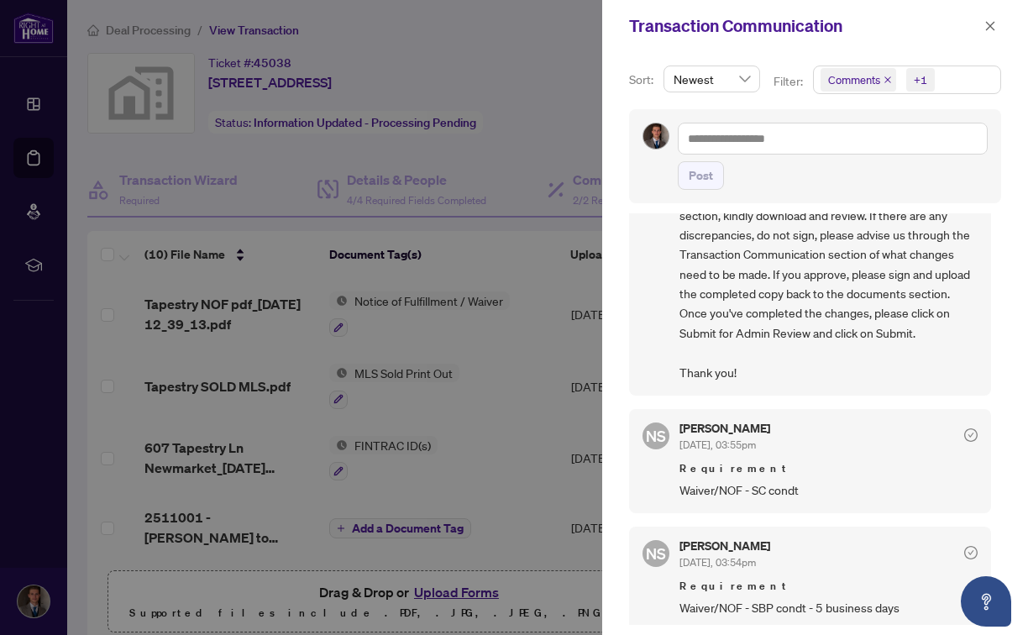
scroll to position [160, 0]
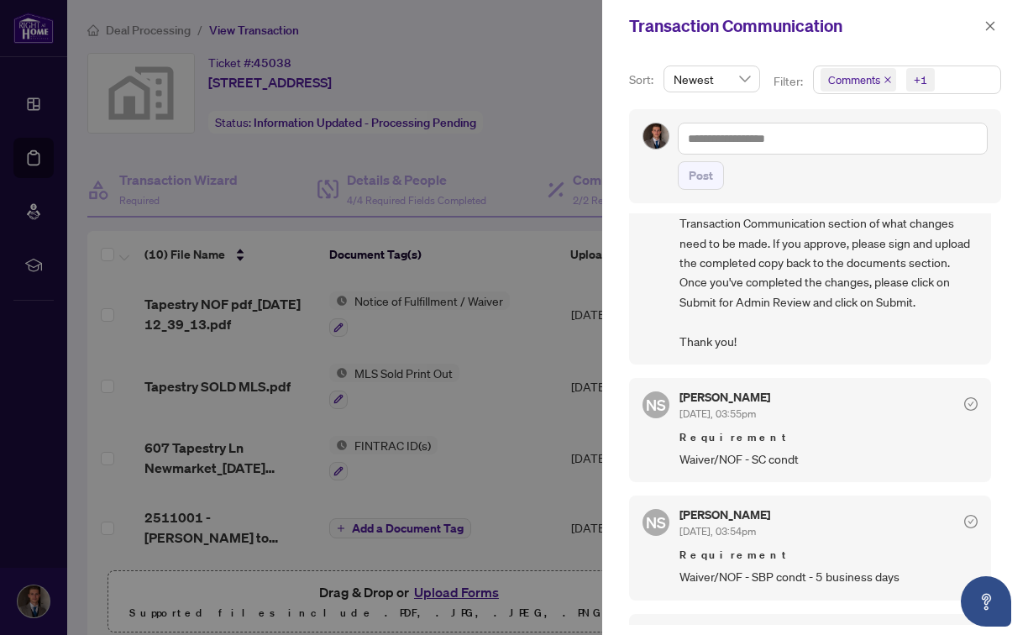
click at [810, 450] on span "Waiver/NOF - SC condt" at bounding box center [829, 459] width 298 height 19
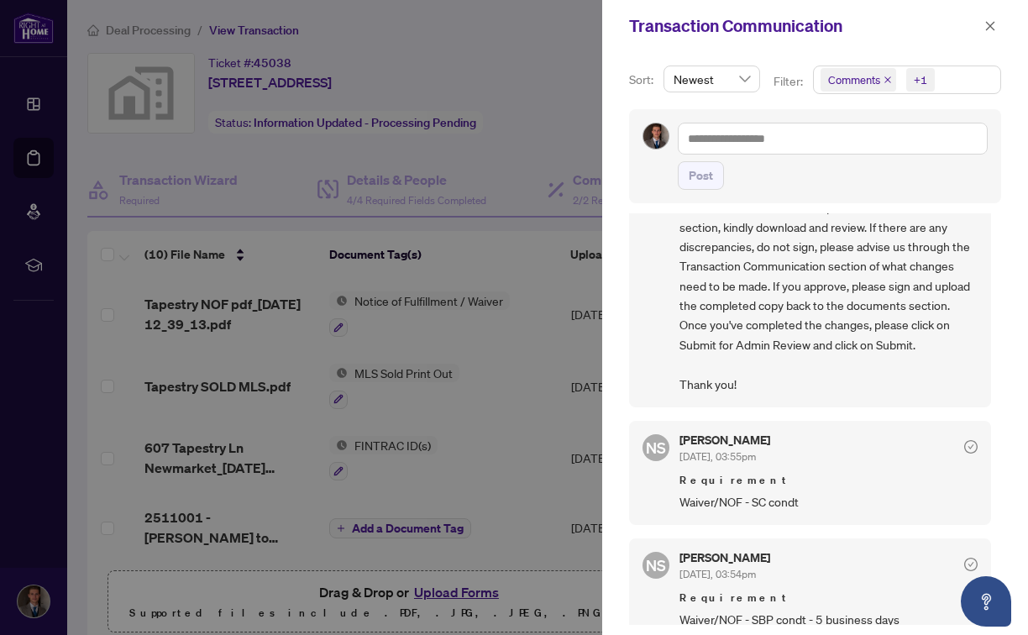
scroll to position [94, 0]
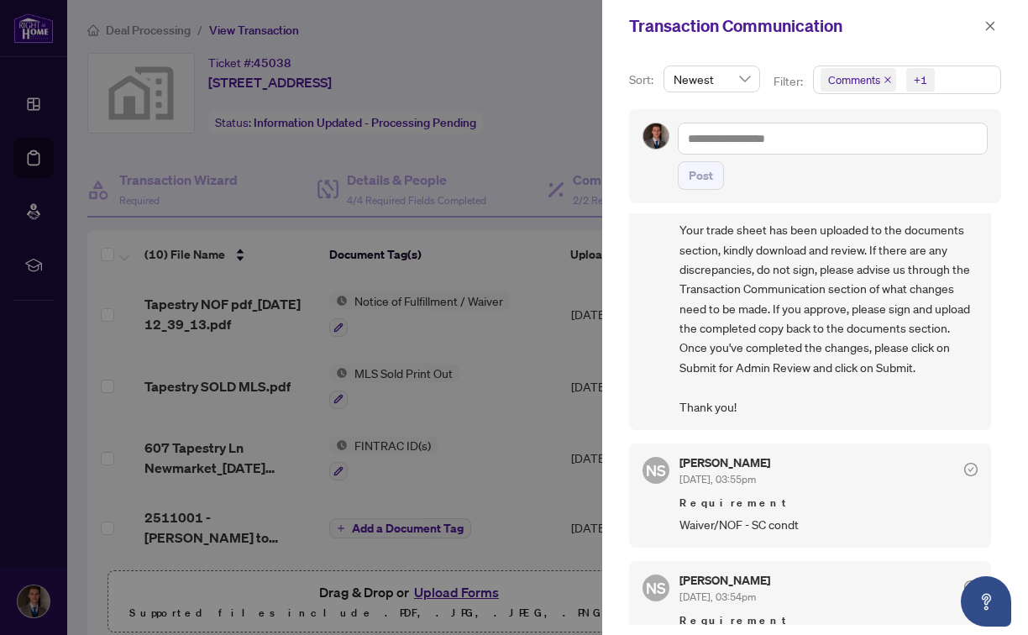
click at [437, 270] on div at bounding box center [514, 317] width 1028 height 635
click at [989, 30] on icon "close" at bounding box center [991, 26] width 12 height 12
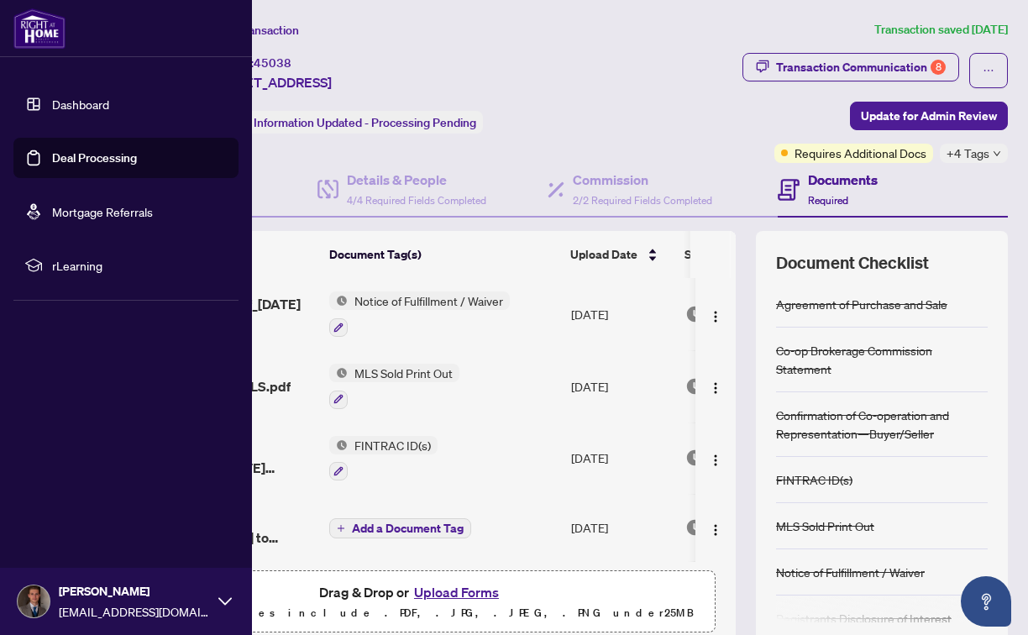
click at [52, 166] on link "Deal Processing" at bounding box center [94, 157] width 85 height 15
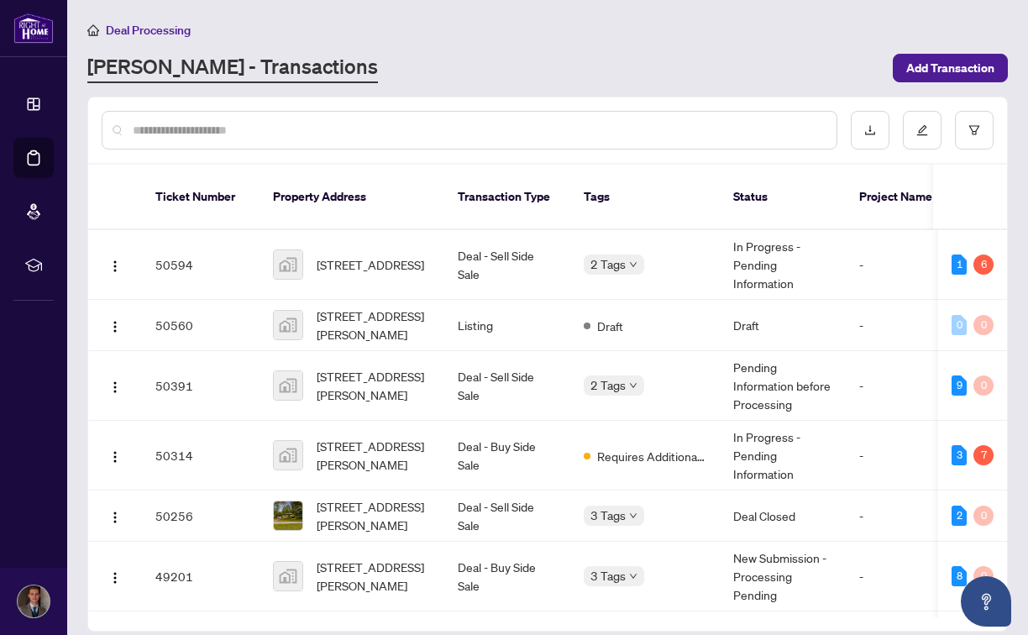
click at [539, 71] on div "[PERSON_NAME] - Transactions" at bounding box center [485, 68] width 796 height 30
